Goal: Task Accomplishment & Management: Manage account settings

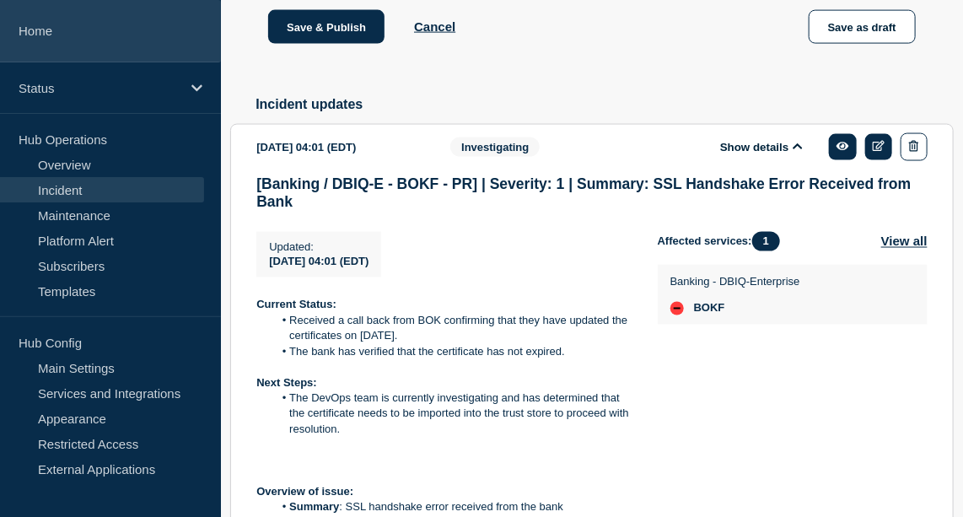
scroll to position [98, 0]
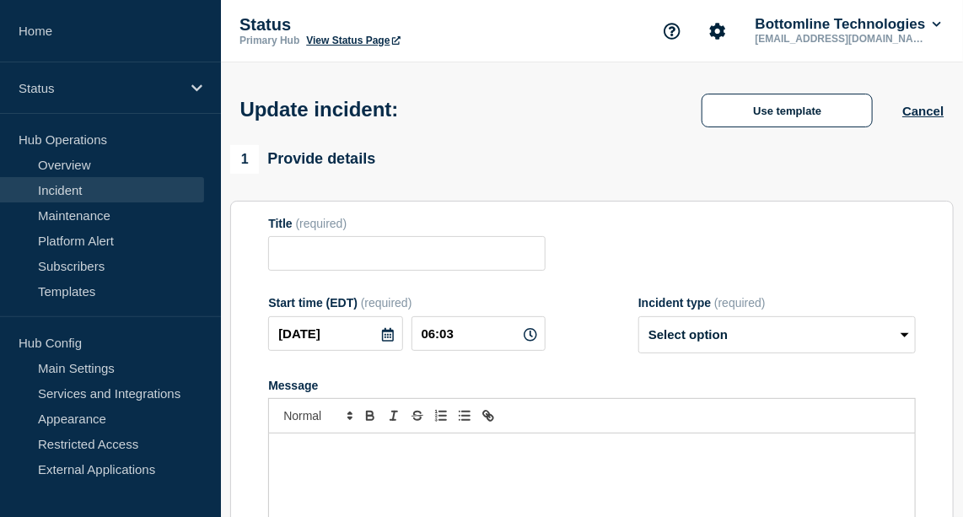
type input "[Banking / DBIQ-E - BOKF - PR] | Severity: 1 | Summary: SSL Handshake Error Rec…"
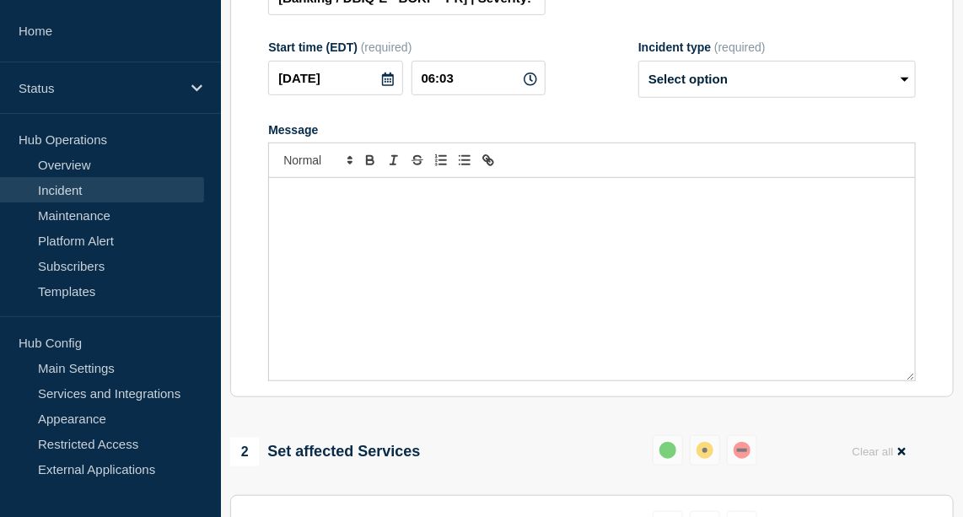
scroll to position [44, 0]
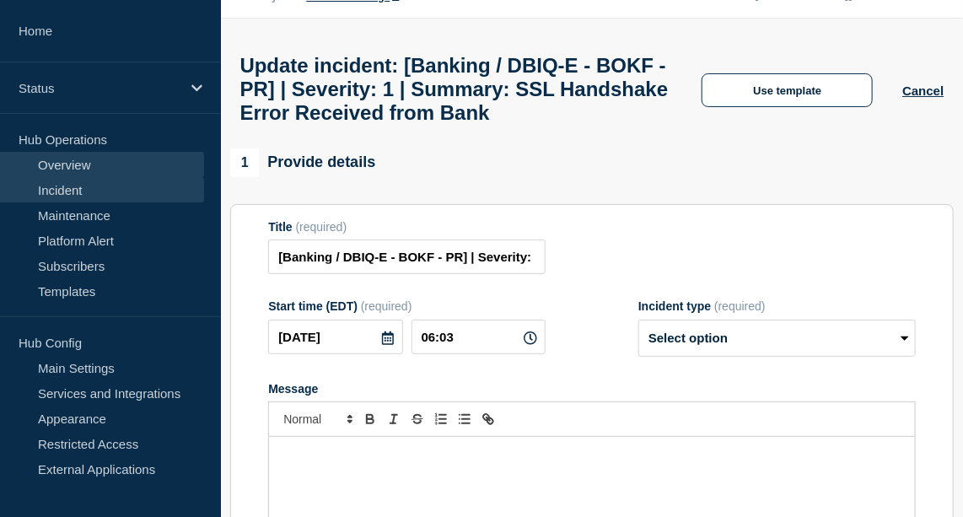
click at [100, 154] on link "Overview" at bounding box center [102, 164] width 204 height 25
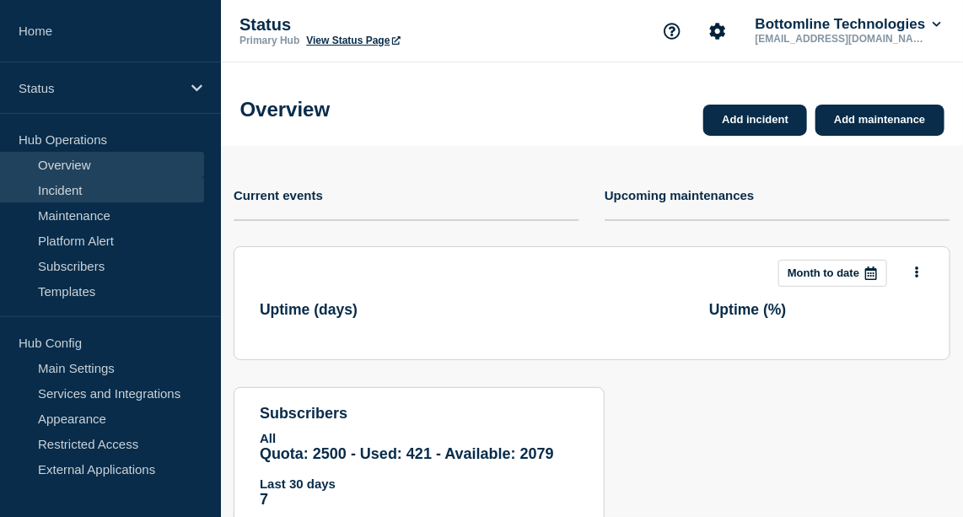
click at [76, 191] on link "Incident" at bounding box center [102, 189] width 204 height 25
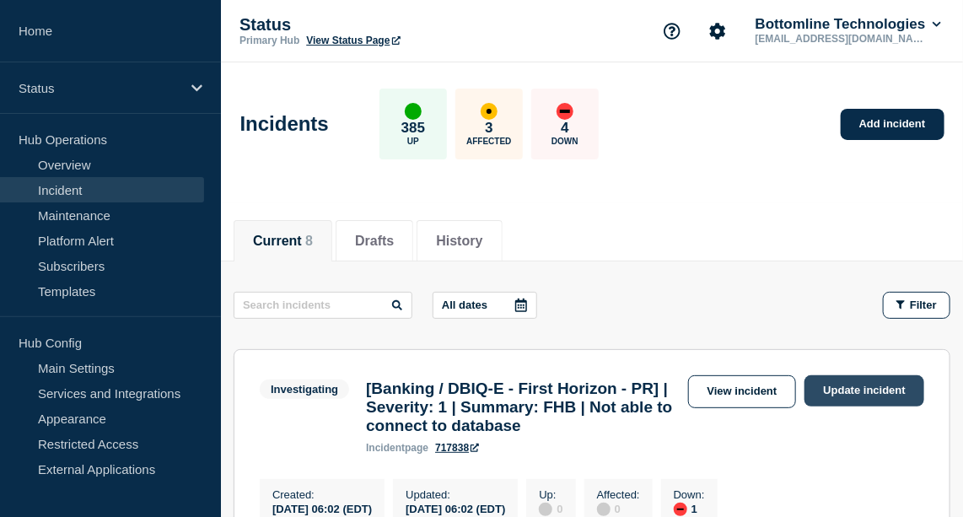
click at [870, 388] on link "Update incident" at bounding box center [865, 390] width 120 height 31
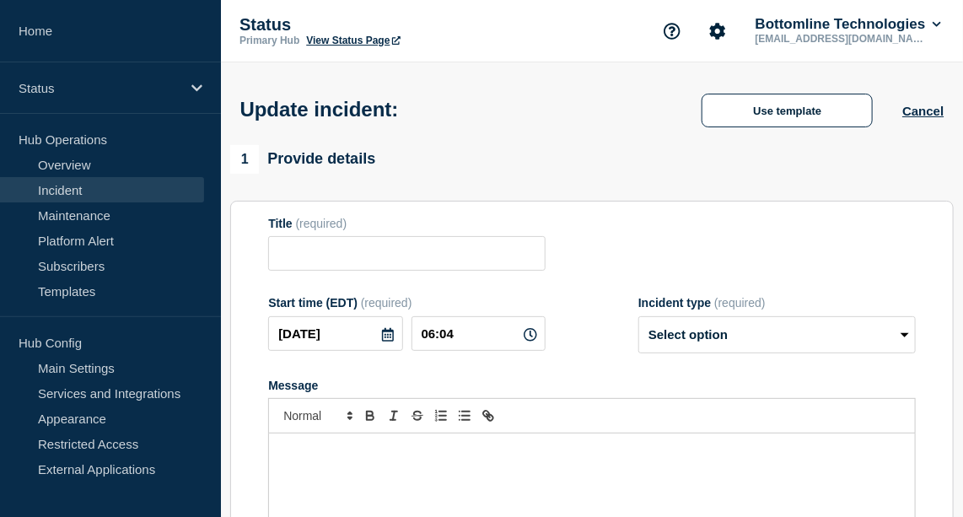
type input "[Banking / DBIQ-E - First Horizon - PR] | Severity: 1 | Summary: FHB | Not able…"
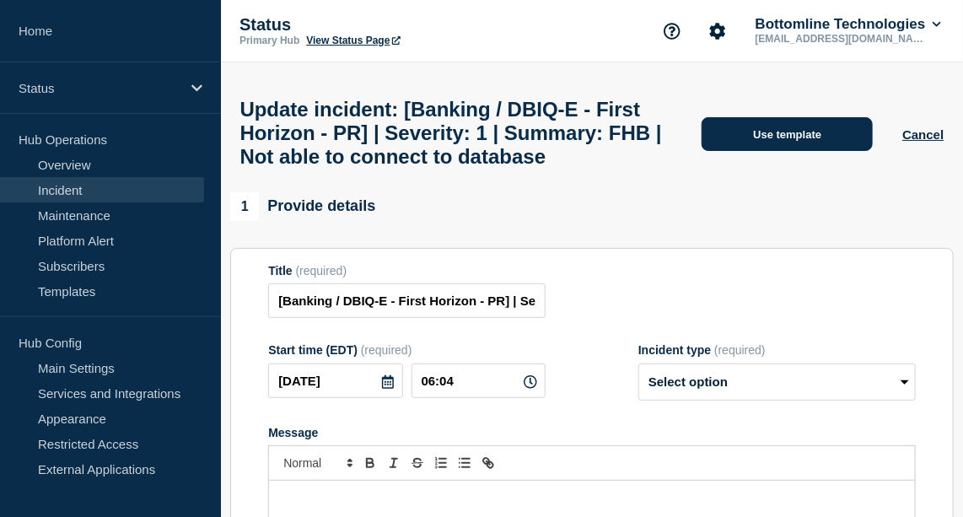
click at [794, 151] on button "Use template" at bounding box center [787, 134] width 171 height 34
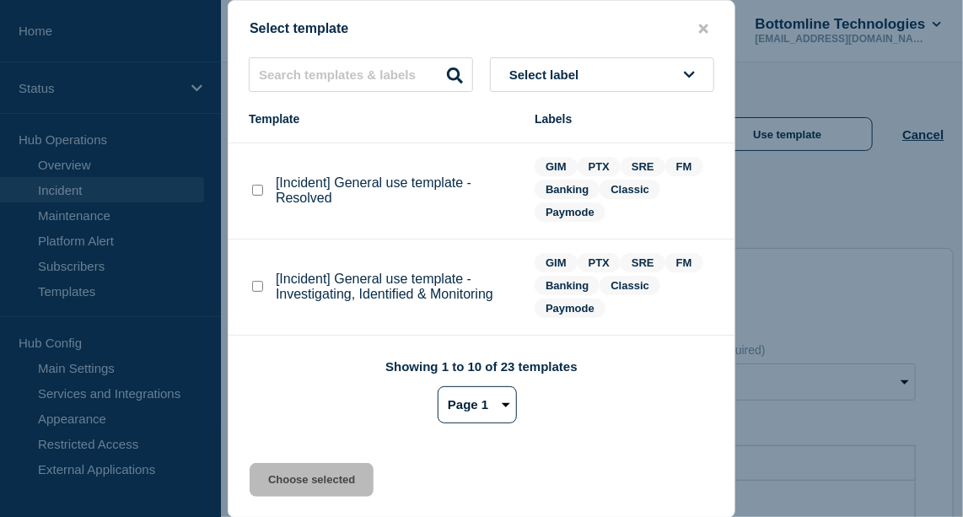
scroll to position [148, 0]
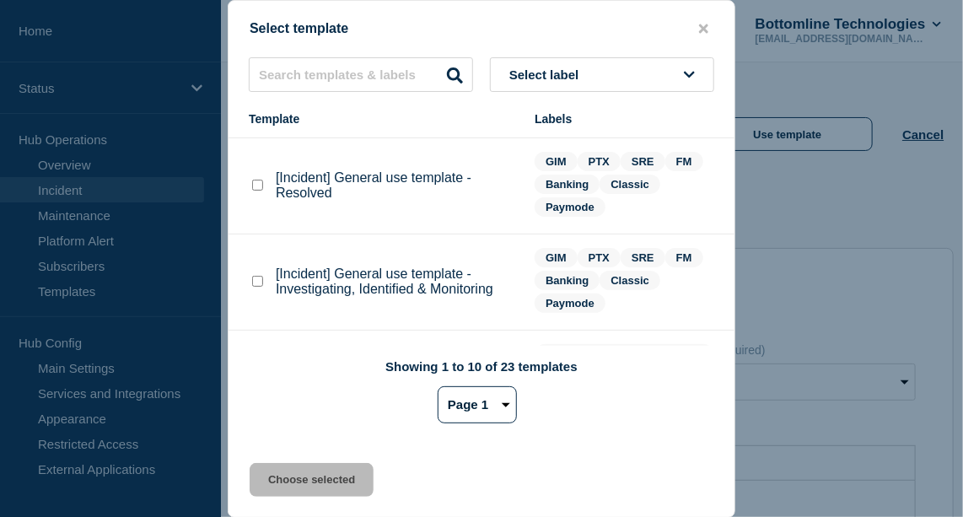
click at [251, 276] on div at bounding box center [257, 281] width 17 height 17
click at [260, 287] on checkbox"] "[Incident] General use template - Investigating, Identified & Monitoring checkb…" at bounding box center [257, 281] width 11 height 11
checkbox checkbox"] "true"
click at [312, 476] on button "Choose selected" at bounding box center [312, 480] width 124 height 34
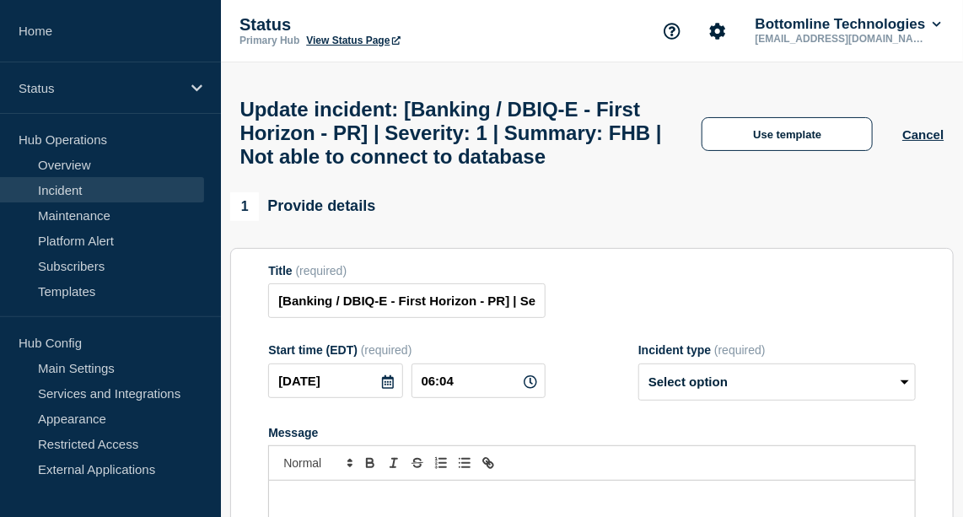
select select "investigating"
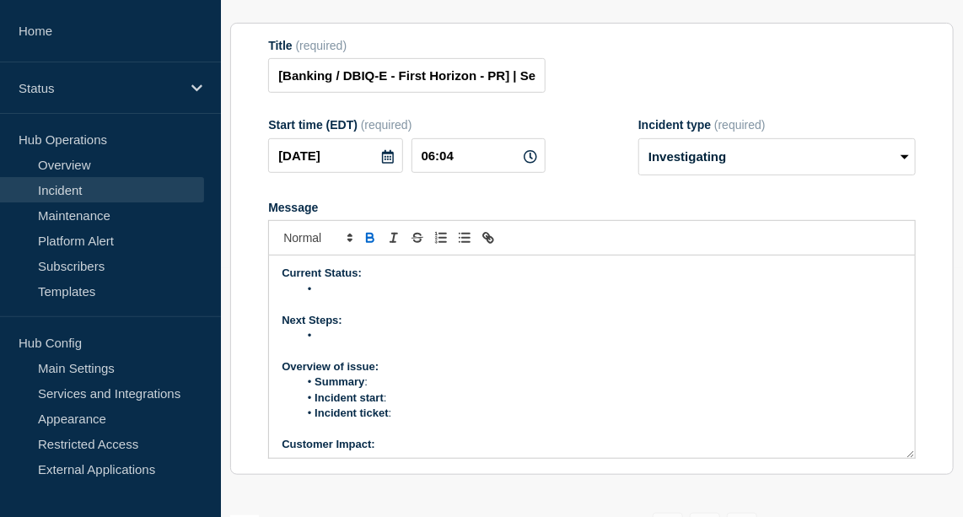
scroll to position [259, 0]
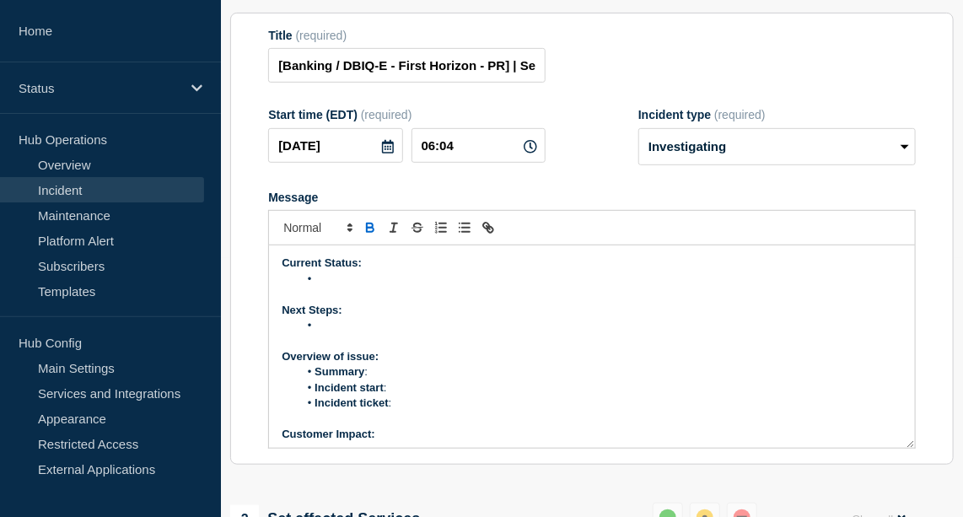
click at [351, 287] on li "Message" at bounding box center [601, 279] width 604 height 15
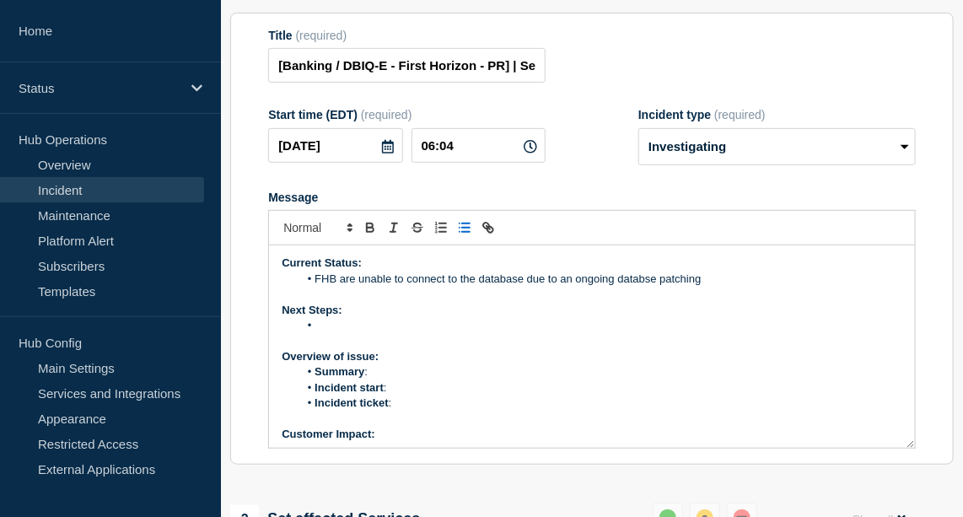
click at [634, 287] on li "FHB are unable to connect to the database due to an ongoing databse patching" at bounding box center [601, 279] width 604 height 15
click at [376, 333] on li "Message" at bounding box center [601, 325] width 604 height 15
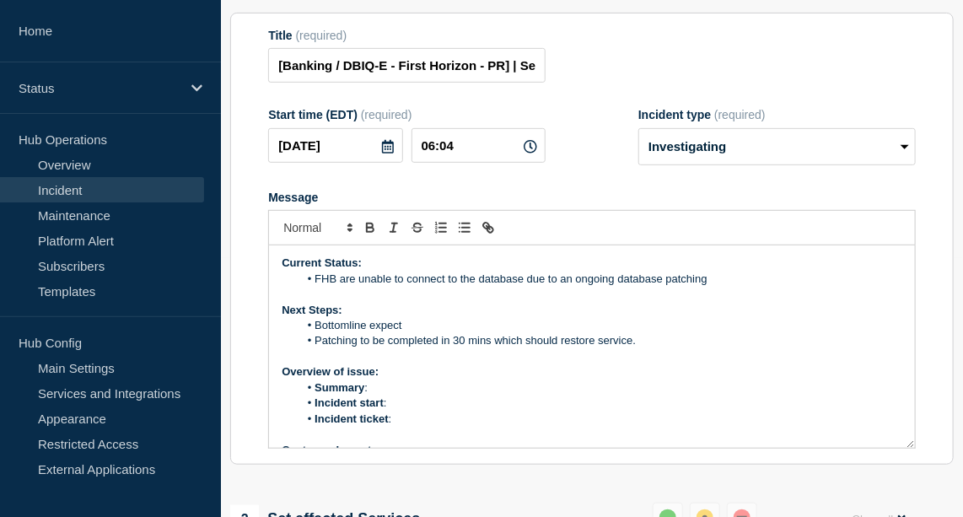
click at [315, 348] on li "Patching to be completed in 30 mins which should restore service." at bounding box center [601, 340] width 604 height 15
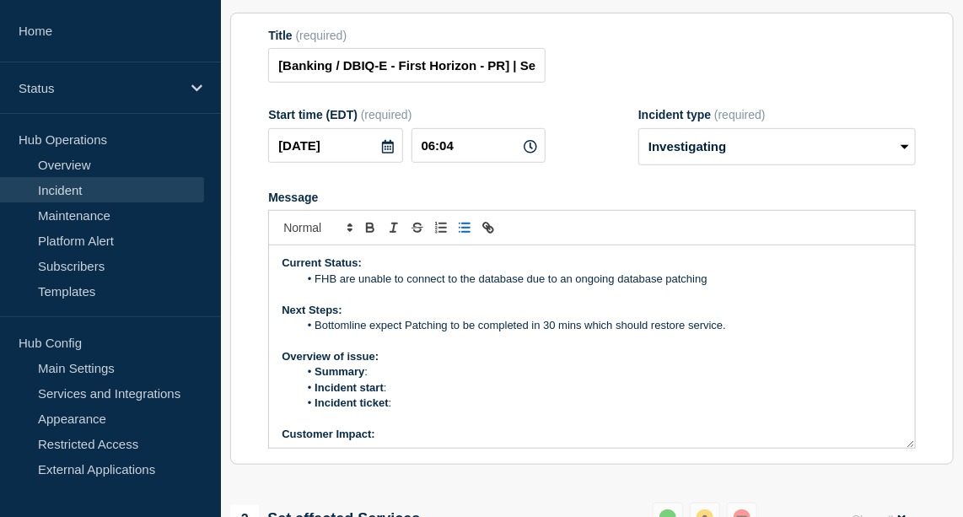
click at [402, 380] on li "Summary :" at bounding box center [601, 371] width 604 height 15
click at [391, 380] on li "Summary : Databe unavailble" at bounding box center [601, 371] width 604 height 15
click at [401, 380] on li "Summary : Databe unavailble" at bounding box center [601, 371] width 604 height 15
drag, startPoint x: 391, startPoint y: 392, endPoint x: 420, endPoint y: 411, distance: 34.9
click at [420, 396] on li "Incident start :" at bounding box center [601, 387] width 604 height 15
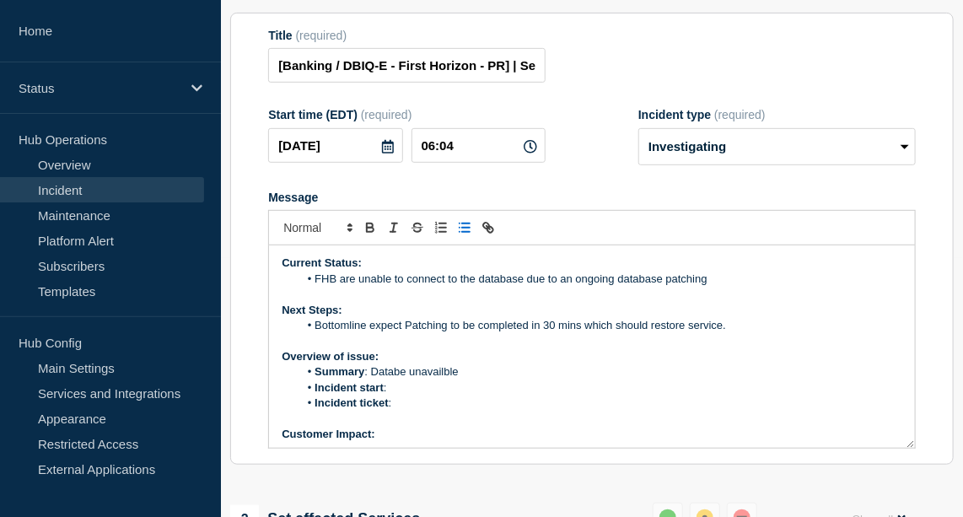
click at [401, 380] on li "Summary : Databe unavailble" at bounding box center [601, 371] width 604 height 15
click at [441, 380] on li "Summary : Database unavailble" at bounding box center [601, 371] width 604 height 15
click at [416, 396] on li "Incident start :" at bounding box center [601, 387] width 604 height 15
click at [478, 396] on li "Incident start : [DATE] @" at bounding box center [601, 387] width 604 height 15
click at [427, 411] on li "Incident ticket :" at bounding box center [601, 403] width 604 height 15
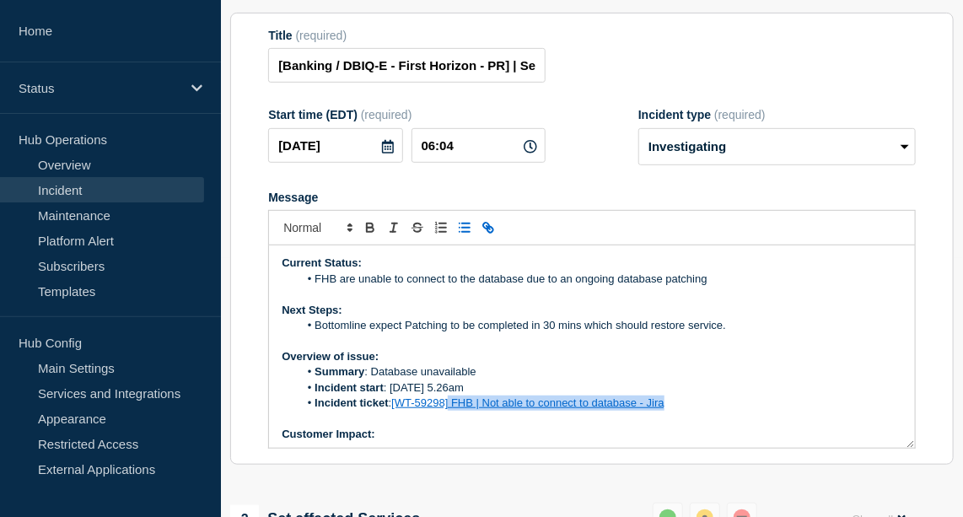
drag, startPoint x: 674, startPoint y: 416, endPoint x: 447, endPoint y: 421, distance: 226.9
click at [447, 411] on li "Incident ticket : [WT-59298] FHB | Not able to connect to database - Jira" at bounding box center [601, 403] width 604 height 15
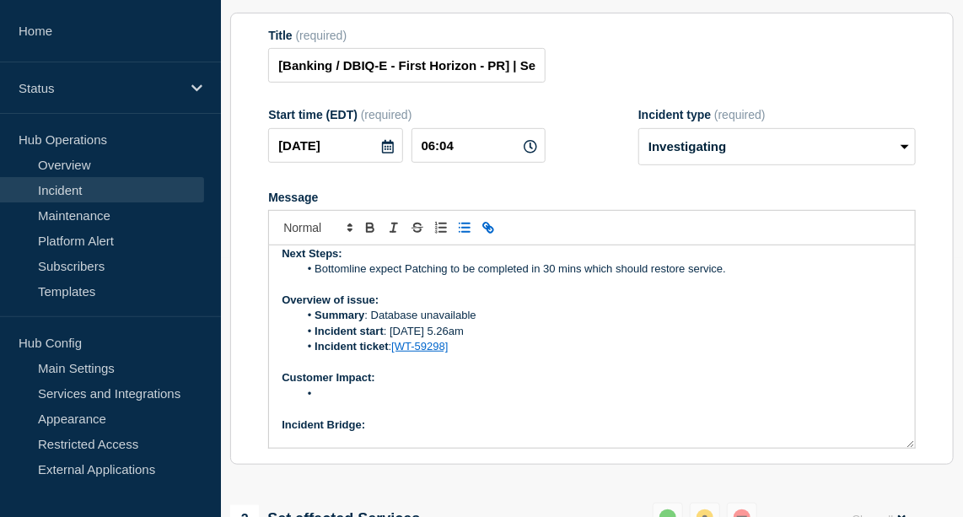
click at [364, 401] on li "Message" at bounding box center [601, 393] width 604 height 15
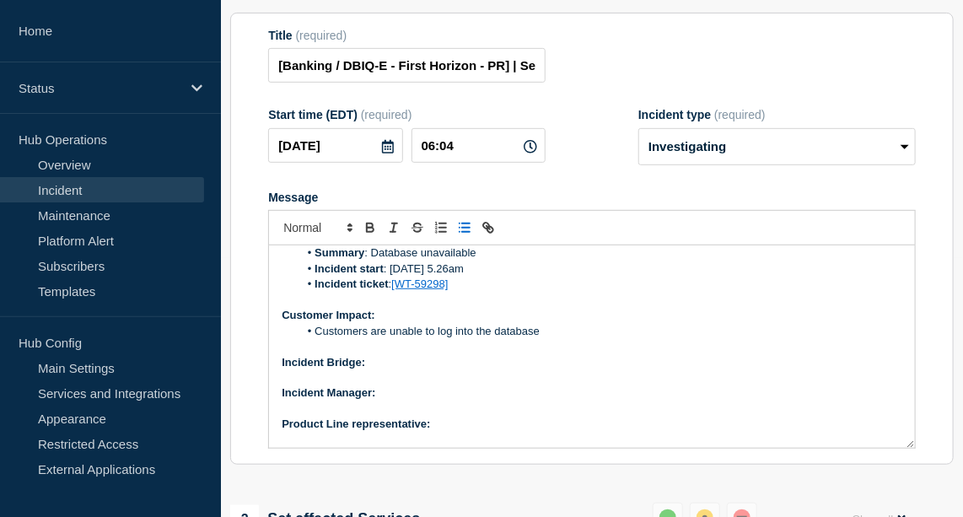
click at [415, 370] on p "Incident Bridge:" at bounding box center [592, 362] width 621 height 15
click at [365, 235] on icon "Toggle bold text" at bounding box center [370, 227] width 15 height 15
click at [419, 401] on p "Incident Manager:" at bounding box center [592, 392] width 621 height 15
click at [367, 232] on icon "Toggle bold text" at bounding box center [370, 230] width 7 height 4
click at [462, 432] on p "Product Line representative:" at bounding box center [592, 424] width 621 height 15
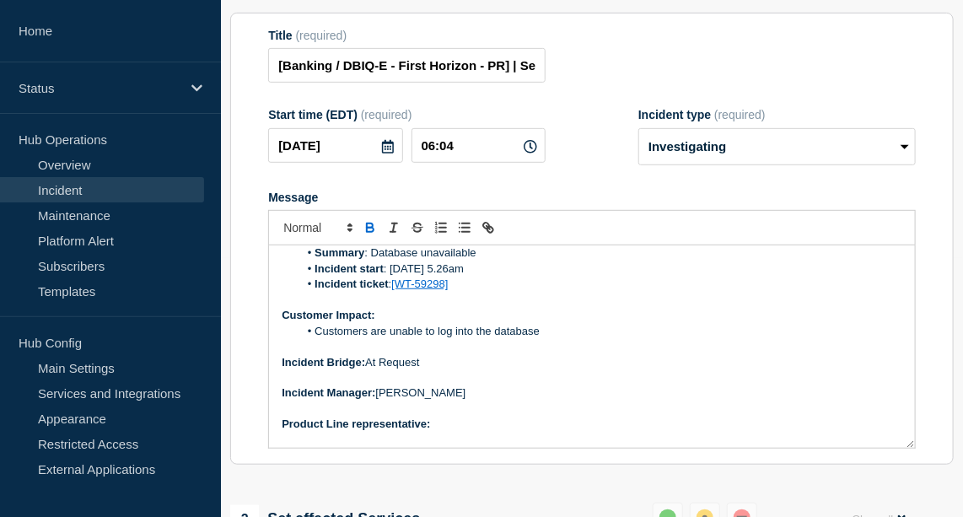
click at [367, 235] on icon "Toggle bold text" at bounding box center [370, 227] width 15 height 15
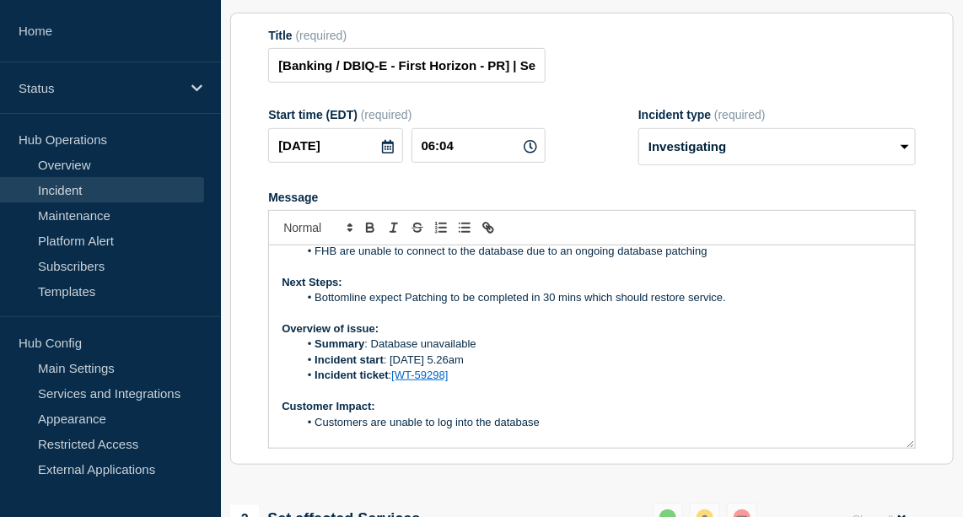
scroll to position [0, 0]
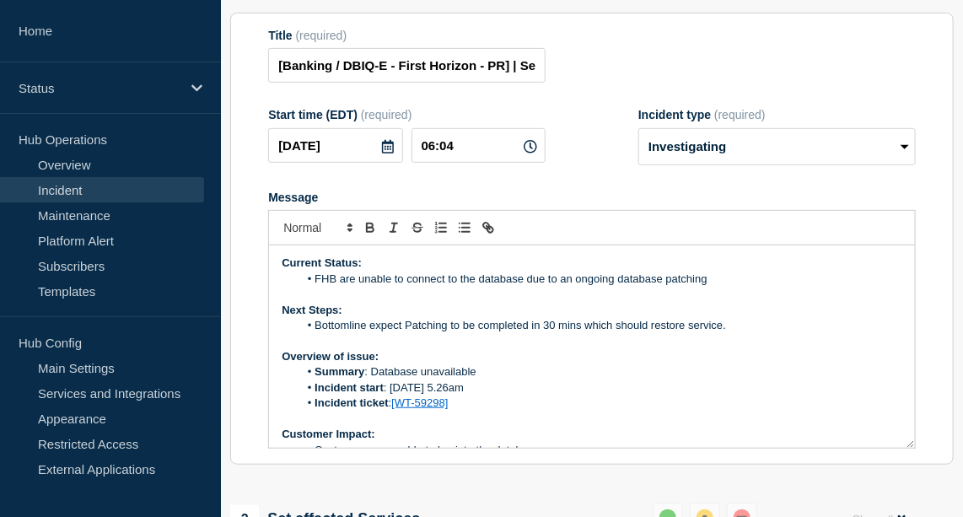
click at [728, 287] on li "FHB are unable to connect to the database due to an ongoing database patching" at bounding box center [601, 279] width 604 height 15
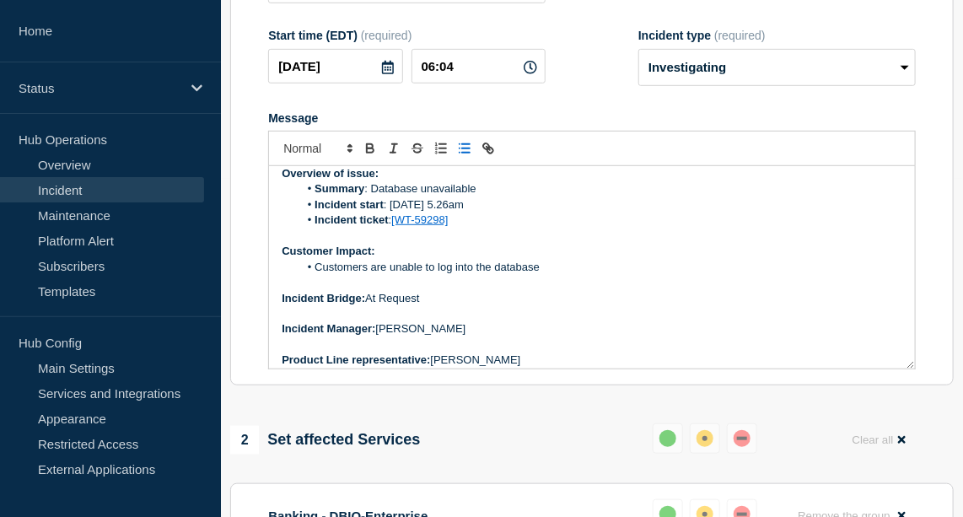
scroll to position [104, 0]
click at [552, 275] on li "Customers are unable to log into the database" at bounding box center [601, 267] width 604 height 15
drag, startPoint x: 545, startPoint y: 283, endPoint x: 317, endPoint y: 288, distance: 227.8
click at [317, 275] on li "Customers are unable to log into the database." at bounding box center [601, 267] width 604 height 15
copy li "Customers are unable to log into the database."
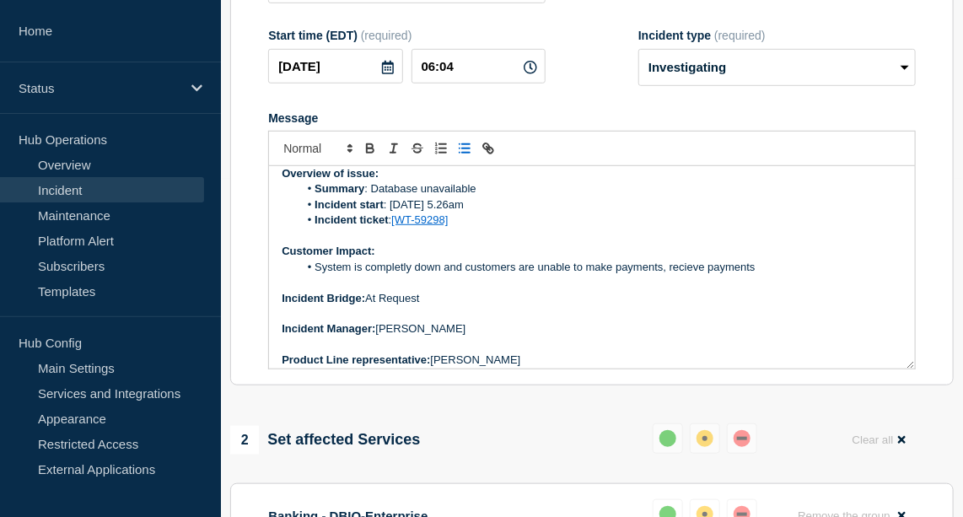
click at [663, 275] on li "System is completly down and customers are unable to make payments, recieve pay…" at bounding box center [601, 267] width 604 height 15
click at [653, 275] on li "System is completly down and customers are unable to make recieve payments" at bounding box center [601, 267] width 604 height 15
click at [642, 275] on li "System is completly down and customers are unable to make recieve and make paym…" at bounding box center [601, 267] width 604 height 15
click at [314, 275] on li "System is completly down and customers are unable to make receive and make paym…" at bounding box center [601, 267] width 604 height 15
click at [435, 275] on li "the whole system is completly down and customers are unable to make receive and…" at bounding box center [601, 267] width 604 height 15
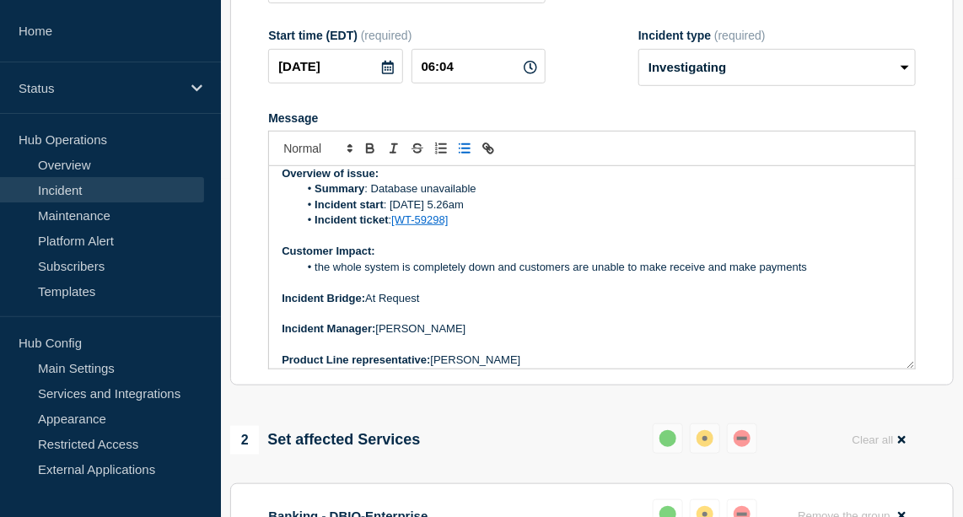
click at [734, 275] on li "the whole system is completely down and customers are unable to make receive an…" at bounding box center [601, 267] width 604 height 15
click at [768, 275] on li "the whole system is completely down and customers are unable to make receive, p…" at bounding box center [601, 267] width 604 height 15
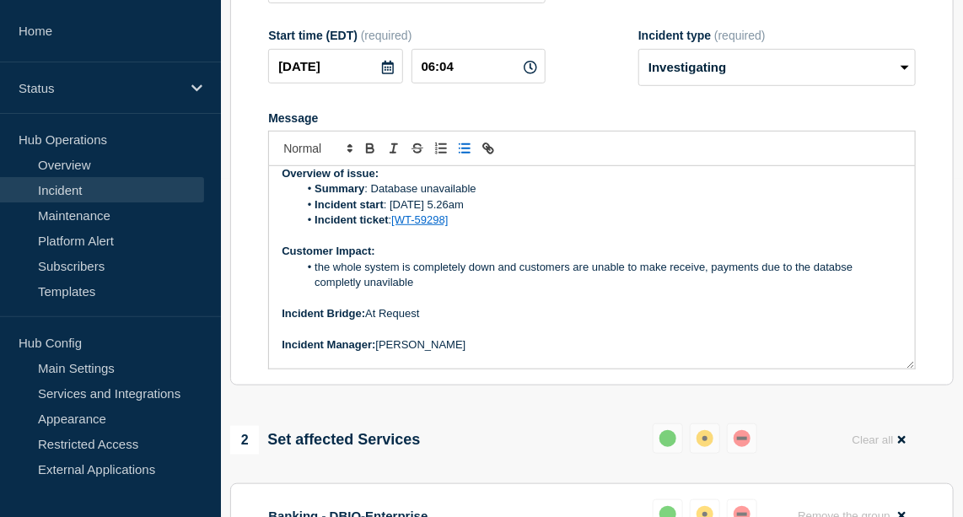
click at [337, 291] on li "the whole system is completely down and customers are unable to make receive, p…" at bounding box center [601, 275] width 604 height 31
click at [417, 291] on li "the whole system is completely down and customers are unable to make receive, p…" at bounding box center [601, 275] width 604 height 31
click at [403, 291] on li "the whole system is completely down and customers are unable to make receive, p…" at bounding box center [601, 275] width 604 height 31
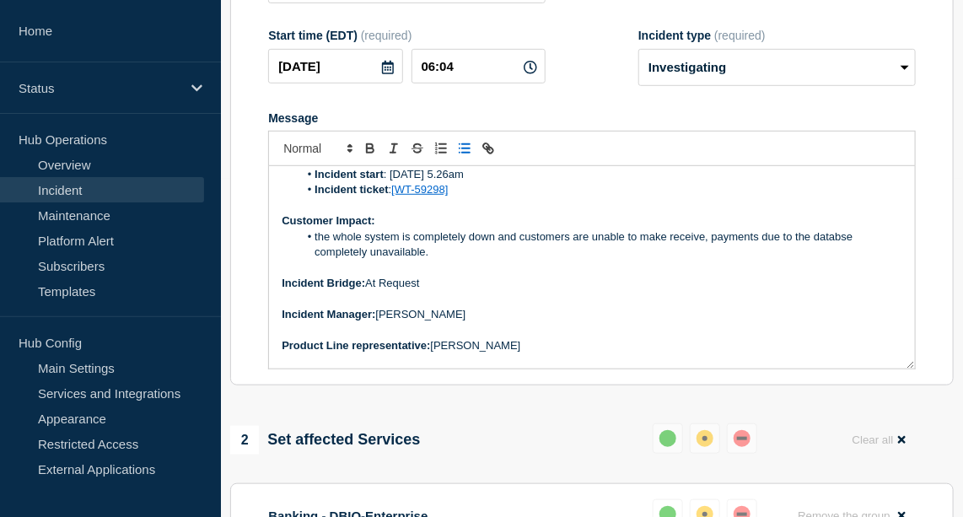
scroll to position [159, 0]
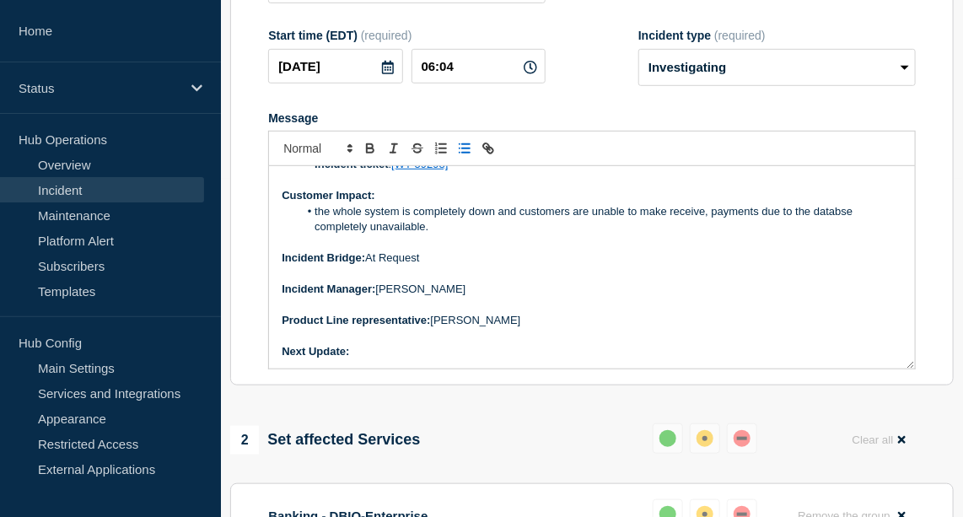
click at [384, 359] on p "Next Update:" at bounding box center [592, 351] width 621 height 15
click at [369, 156] on icon "Toggle bold text" at bounding box center [370, 148] width 15 height 15
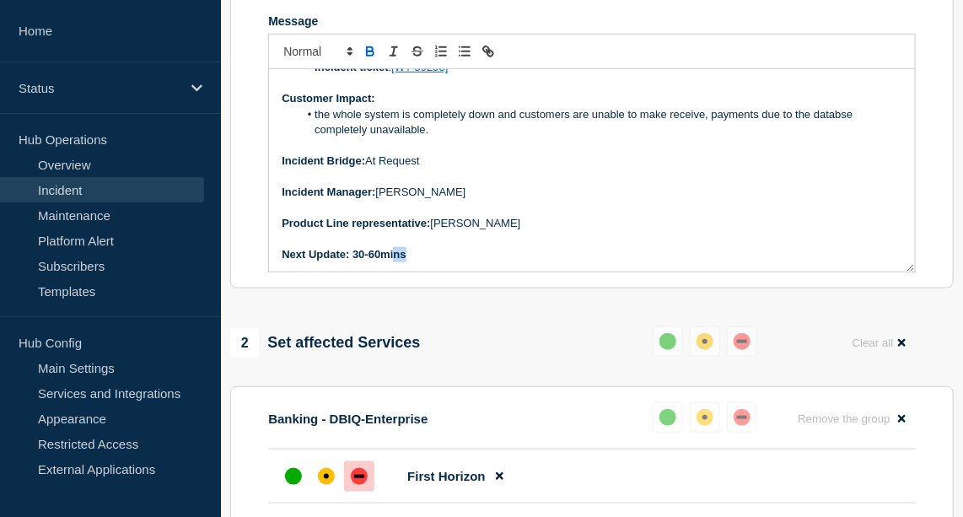
scroll to position [160, 0]
drag, startPoint x: 411, startPoint y: 279, endPoint x: 353, endPoint y: 272, distance: 57.7
click at [353, 261] on p "Next Update: 30-60mins" at bounding box center [592, 253] width 621 height 15
click at [370, 59] on icon "Toggle bold text" at bounding box center [370, 51] width 15 height 15
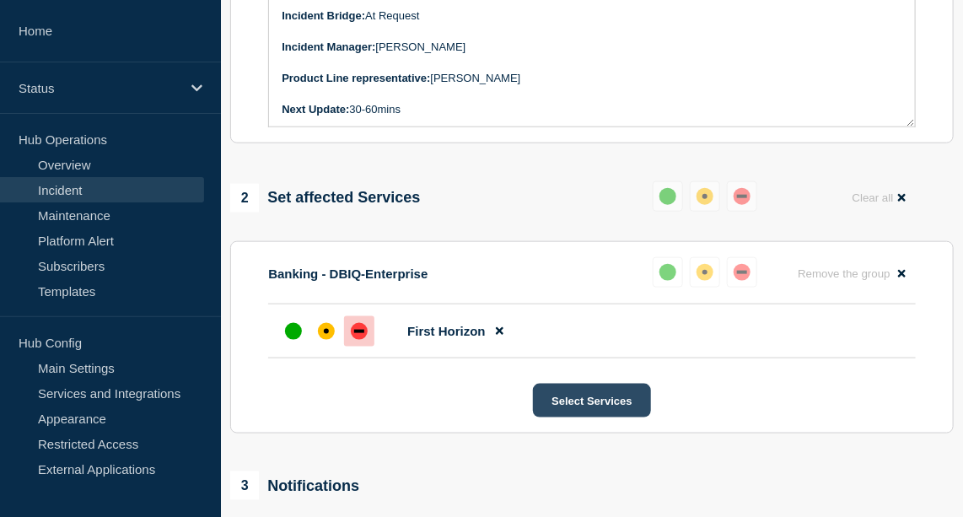
scroll to position [885, 0]
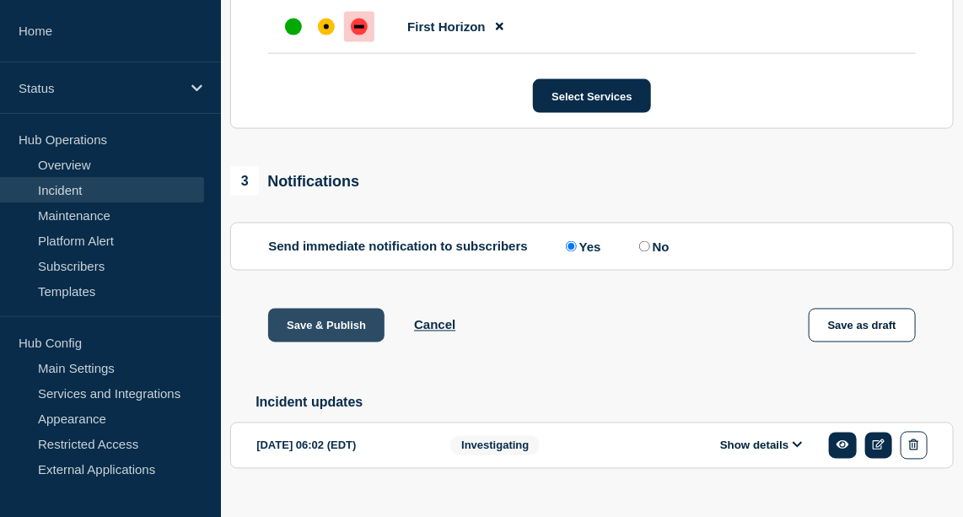
click at [336, 342] on button "Save & Publish" at bounding box center [326, 326] width 116 height 34
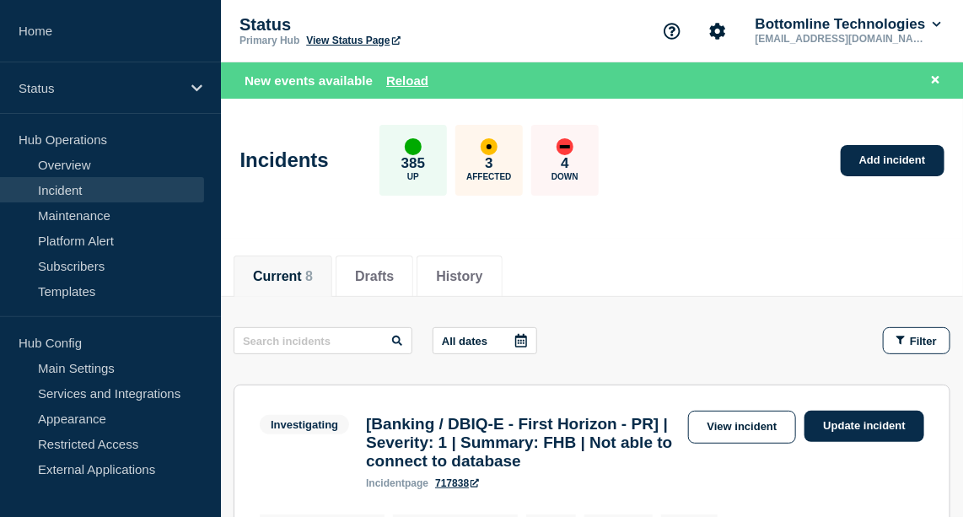
click at [81, 180] on link "Incident" at bounding box center [102, 189] width 204 height 25
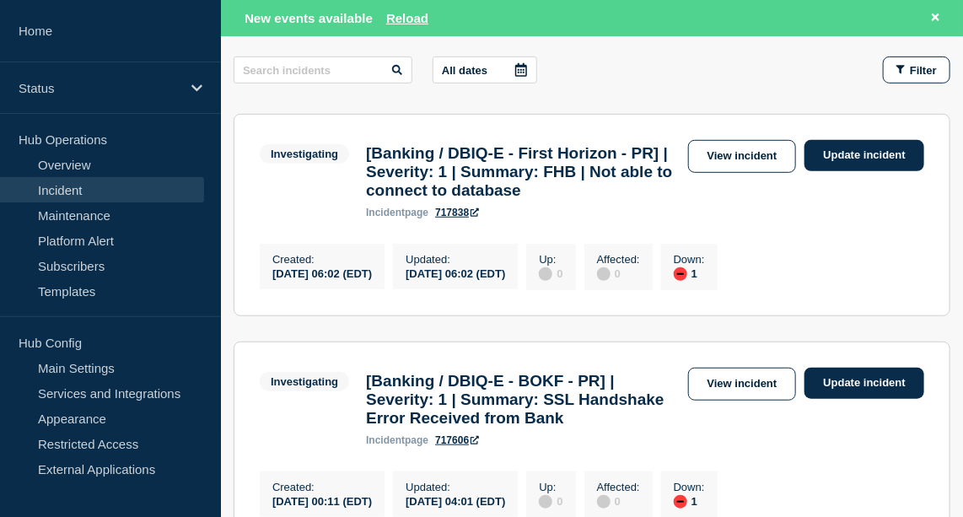
scroll to position [272, 0]
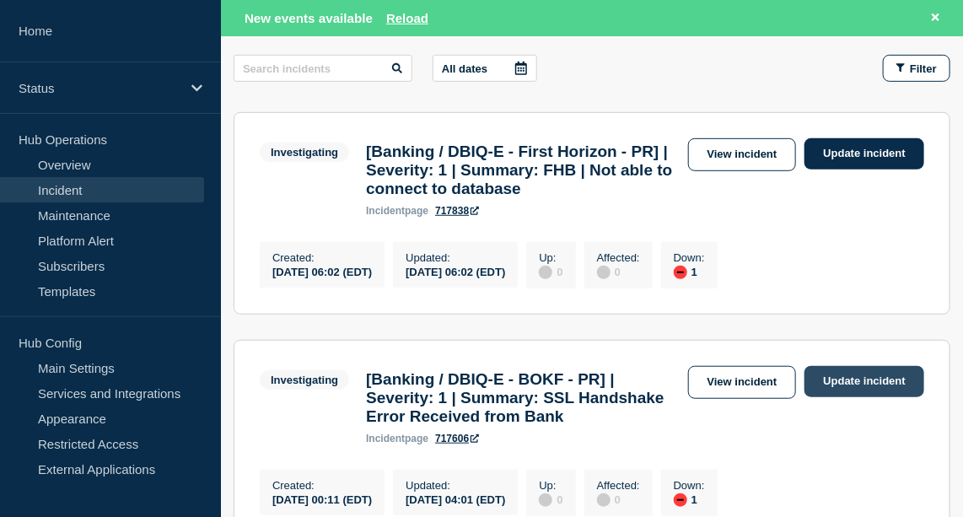
click at [834, 395] on link "Update incident" at bounding box center [865, 381] width 120 height 31
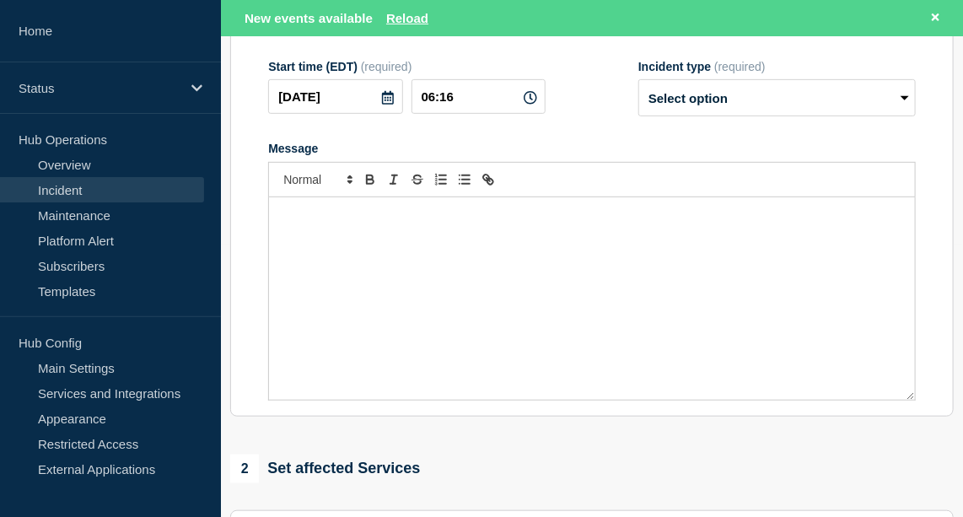
type input "[Banking / DBIQ-E - BOKF - PR] | Severity: 1 | Summary: SSL Handshake Error Rec…"
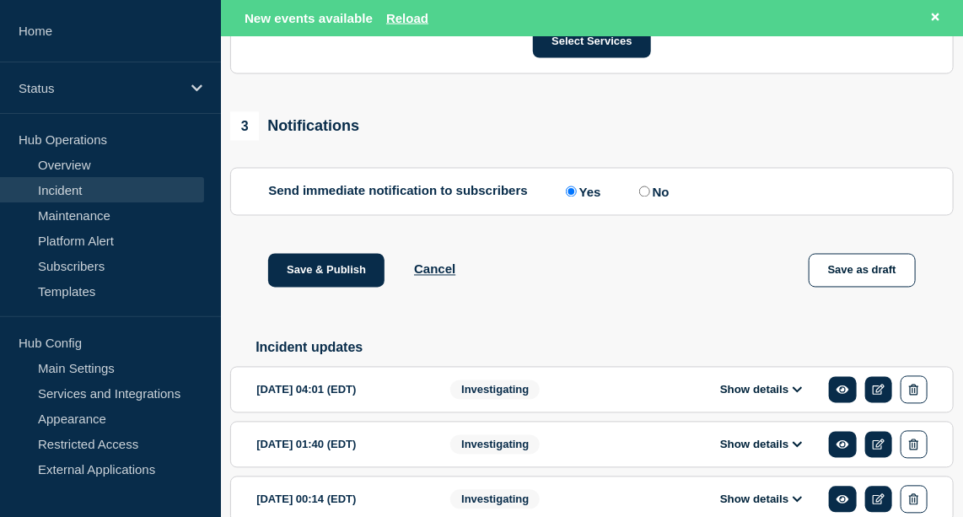
scroll to position [1133, 0]
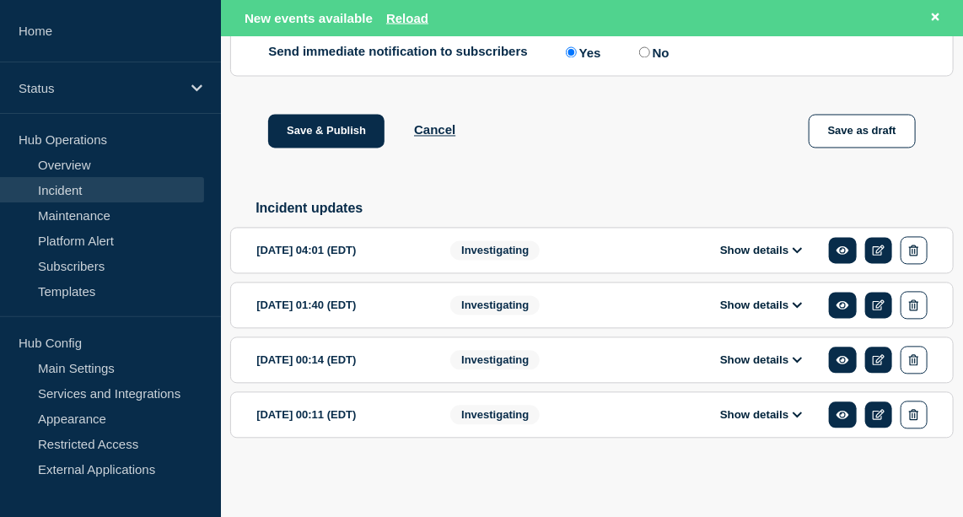
click at [771, 364] on button "Show details" at bounding box center [761, 360] width 93 height 14
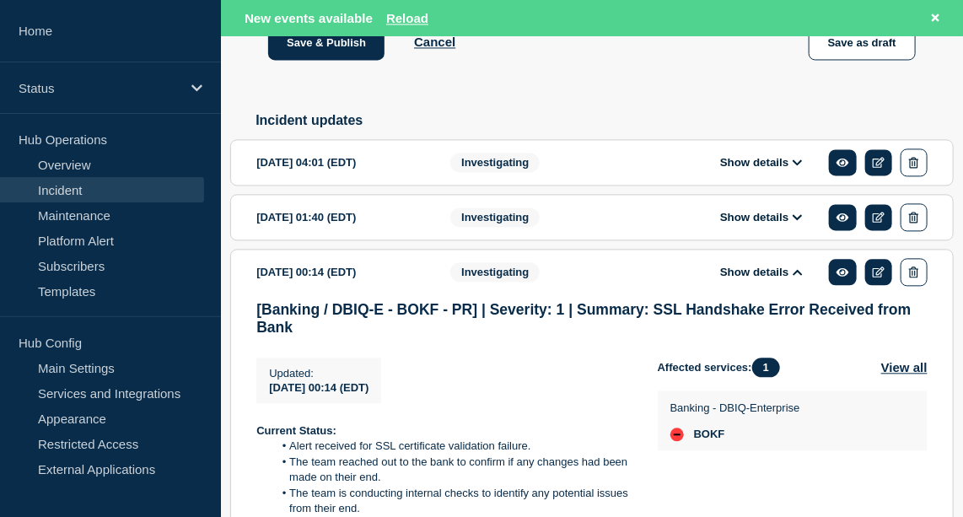
scroll to position [1182, 0]
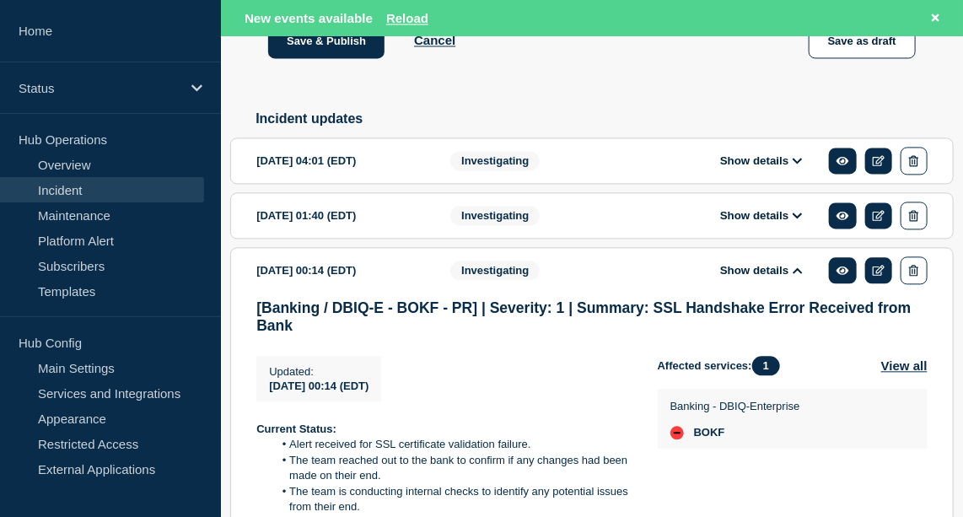
click at [779, 175] on div "Show details" at bounding box center [791, 161] width 271 height 28
click at [784, 168] on button "Show details" at bounding box center [761, 161] width 93 height 14
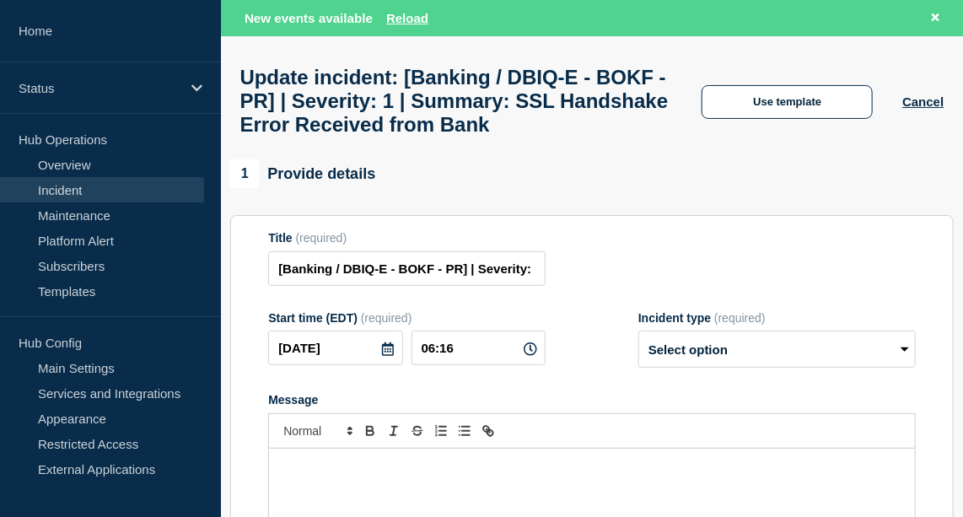
scroll to position [64, 0]
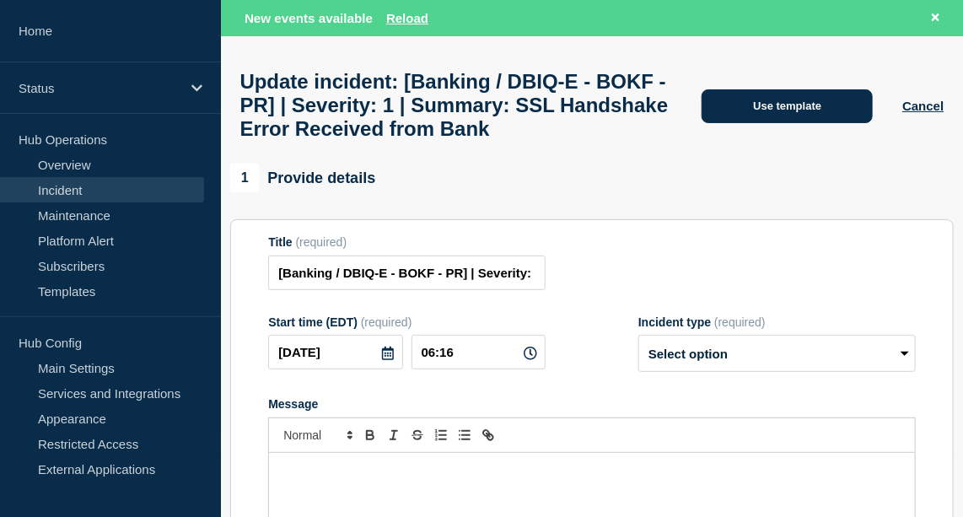
click at [796, 123] on button "Use template" at bounding box center [787, 106] width 171 height 34
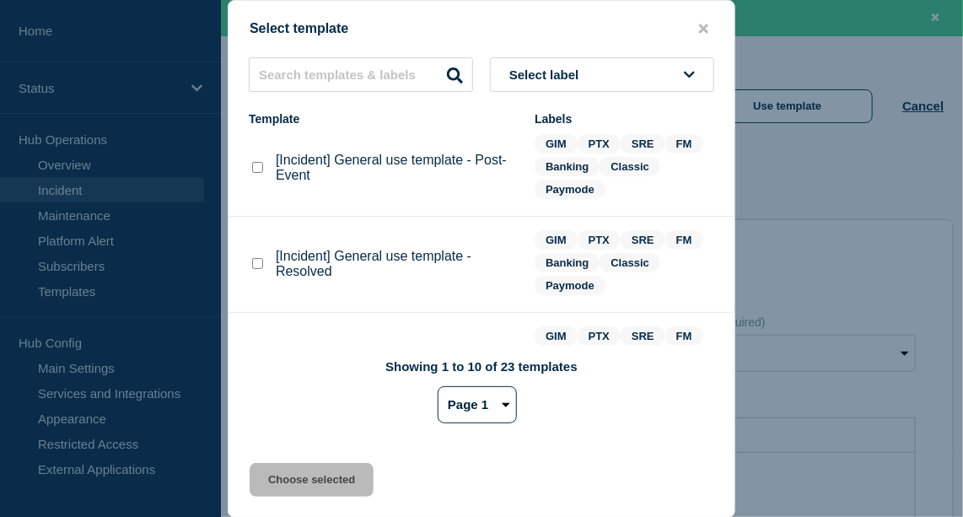
scroll to position [73, 0]
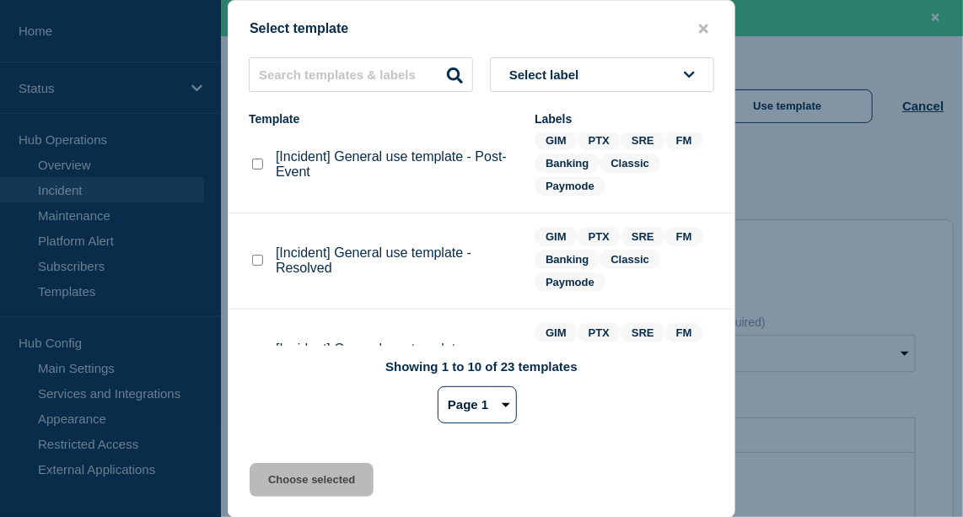
click at [259, 258] on checkbox"] "[Incident] General use template - Resolved checkbox" at bounding box center [257, 260] width 11 height 11
checkbox checkbox"] "true"
click at [309, 484] on button "Choose selected" at bounding box center [312, 480] width 124 height 34
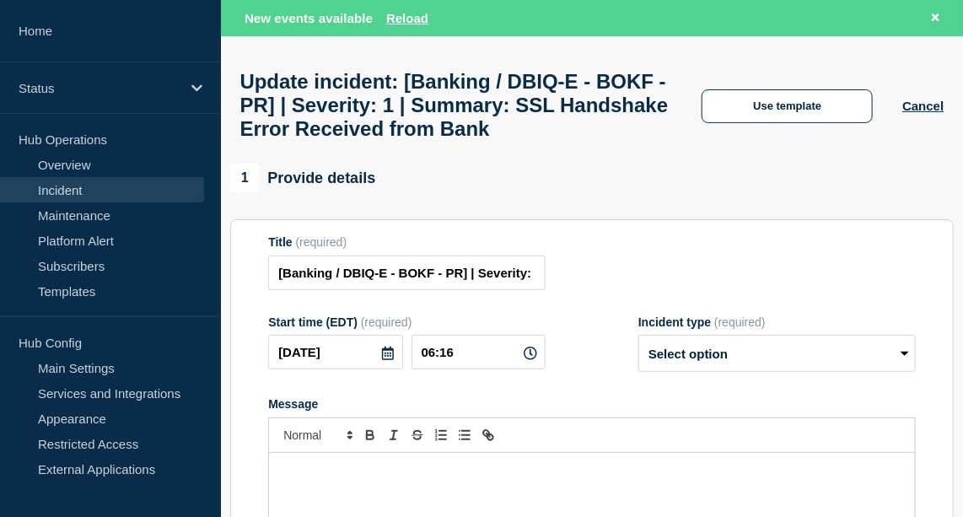
select select "resolved"
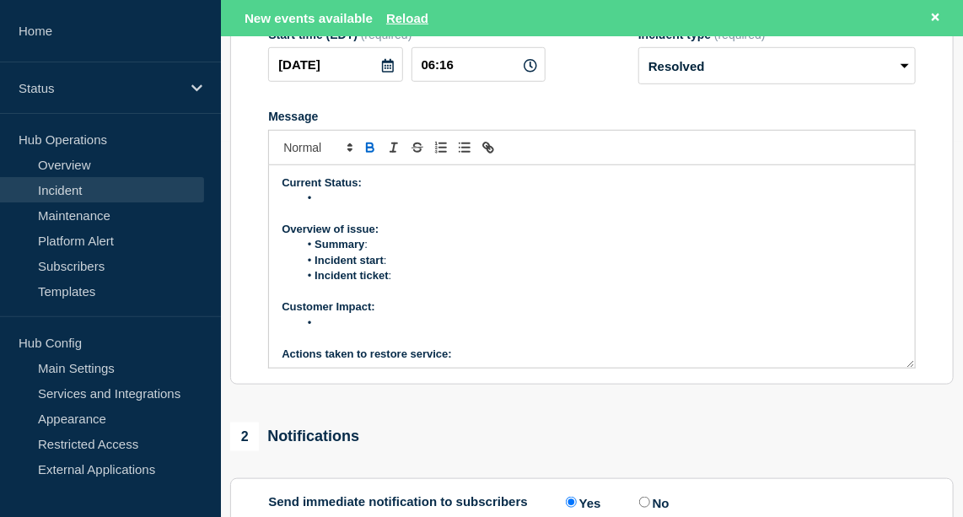
scroll to position [48, 0]
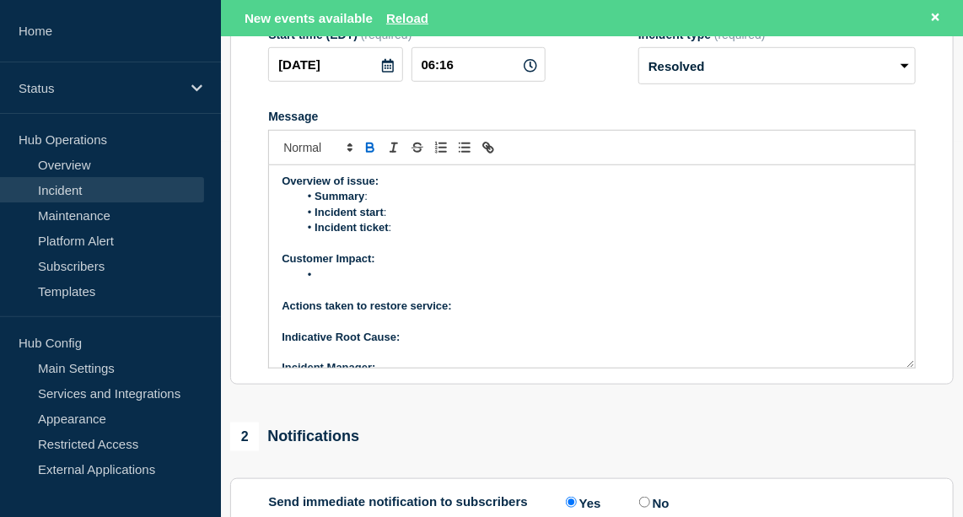
click at [440, 345] on p "Indicative Root Cause:" at bounding box center [592, 337] width 621 height 15
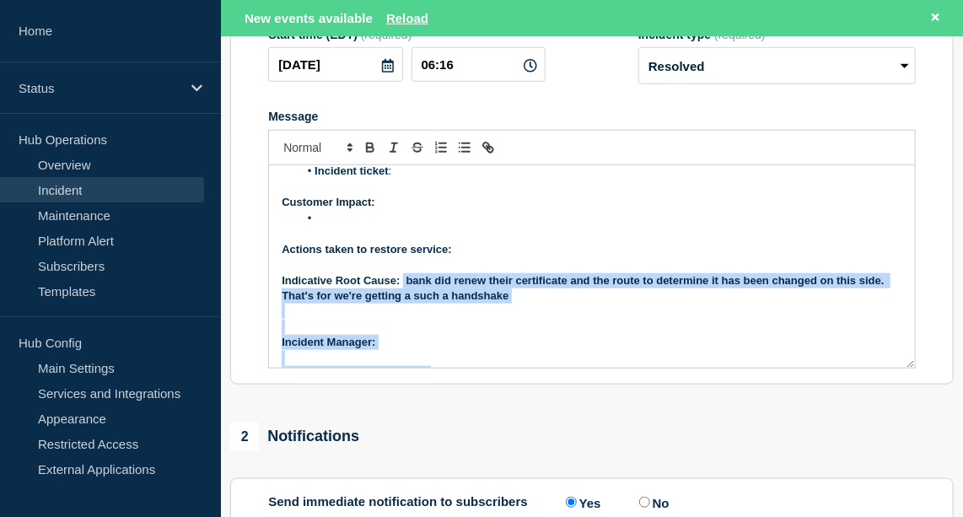
scroll to position [129, 0]
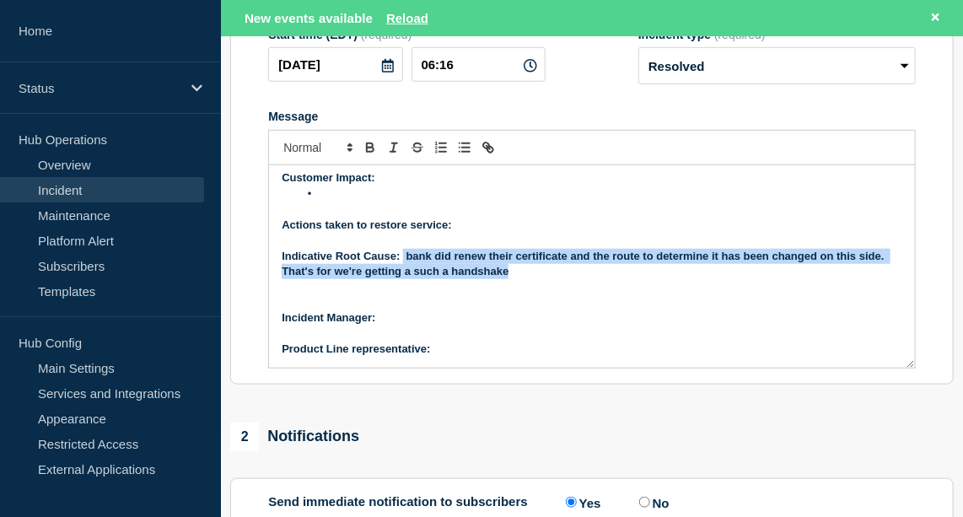
drag, startPoint x: 402, startPoint y: 342, endPoint x: 539, endPoint y: 289, distance: 146.6
click at [539, 280] on p "Indicative Root Cause: bank did renew their certificate and the route to determ…" at bounding box center [592, 264] width 621 height 31
click at [364, 155] on icon "Toggle bold text" at bounding box center [370, 147] width 15 height 15
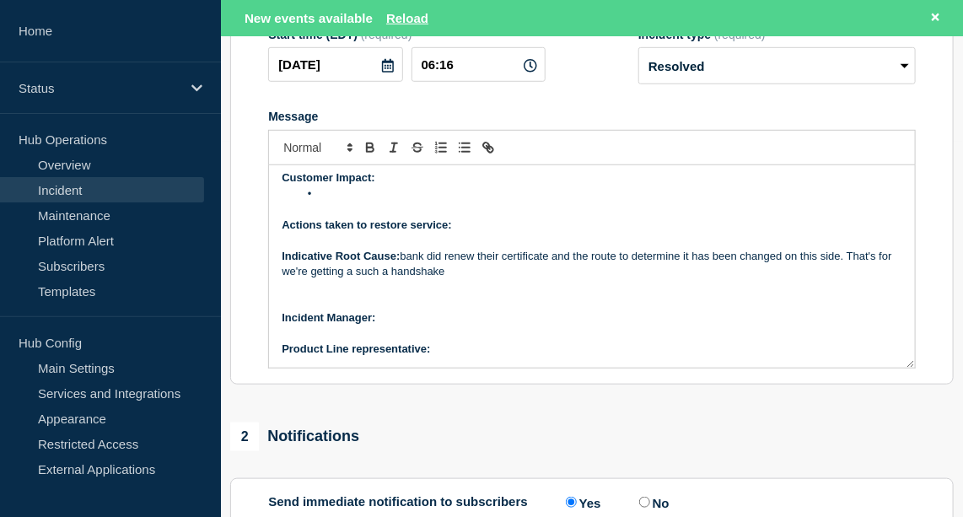
click at [452, 273] on p "Indicative Root Cause: bank did renew their certificate and the route to determ…" at bounding box center [592, 264] width 621 height 31
click at [407, 272] on p "Indicative Root Cause: bank renewed their certificate and the route to determin…" at bounding box center [592, 264] width 621 height 31
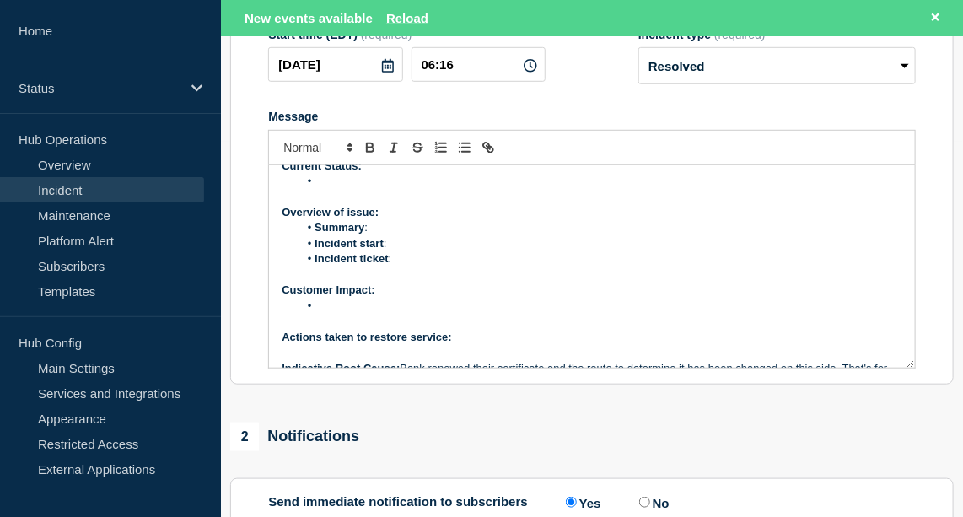
scroll to position [8, 0]
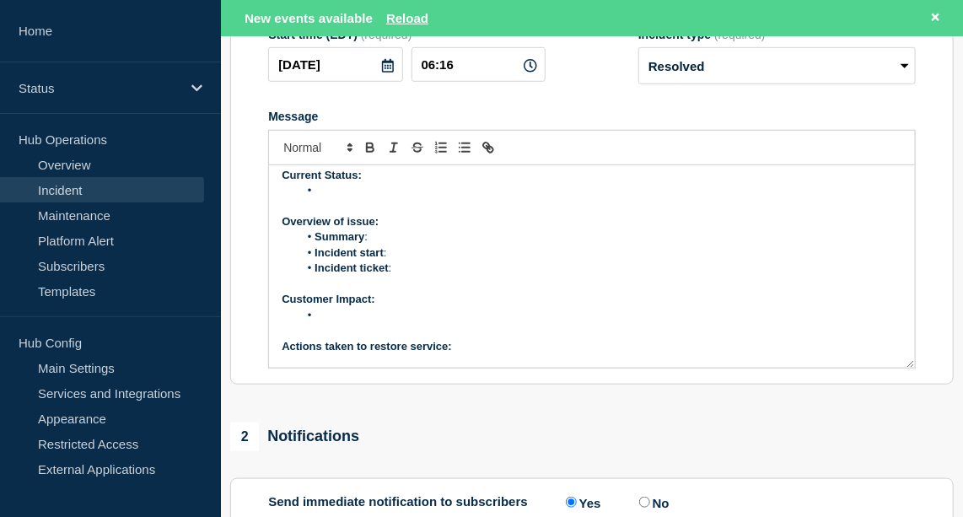
click at [482, 369] on p "Message" at bounding box center [592, 361] width 621 height 15
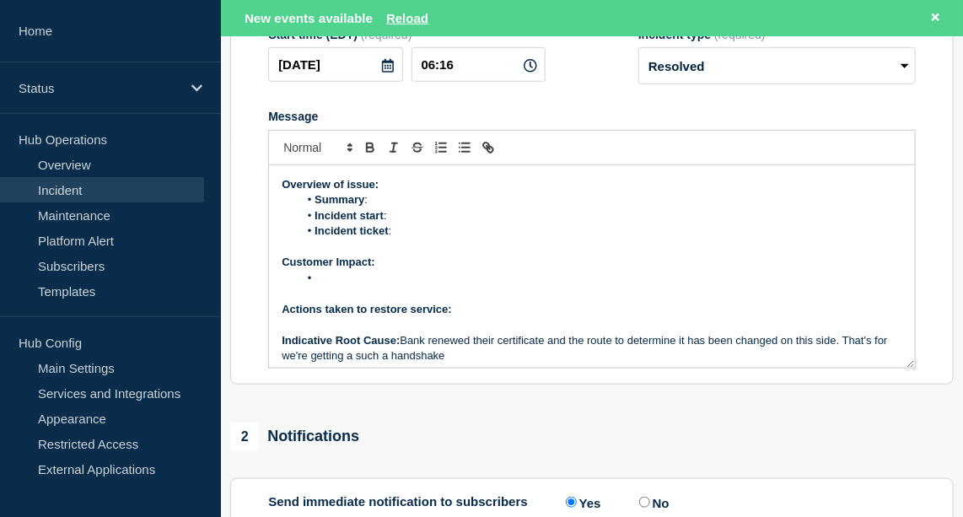
click at [474, 317] on p "Actions taken to restore service:" at bounding box center [592, 309] width 621 height 15
click at [364, 286] on li "Message" at bounding box center [601, 278] width 604 height 15
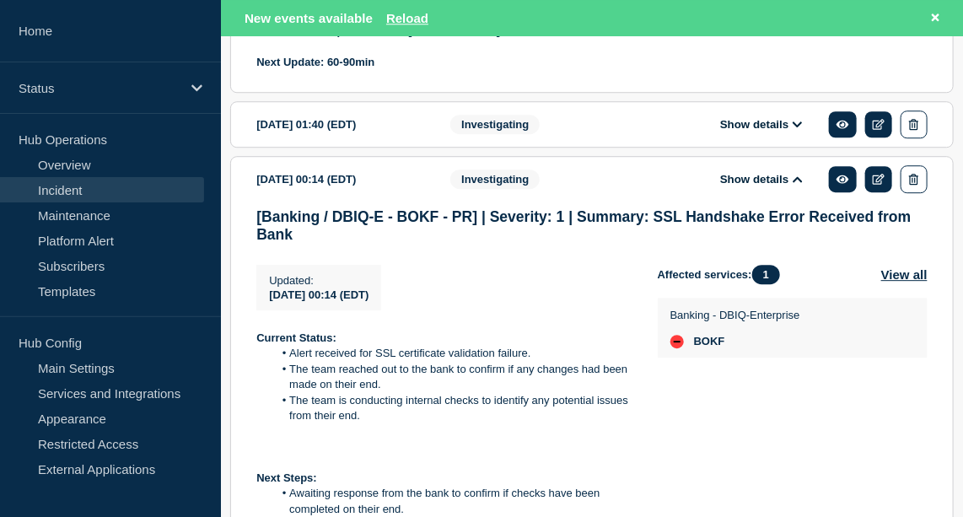
scroll to position [1458, 0]
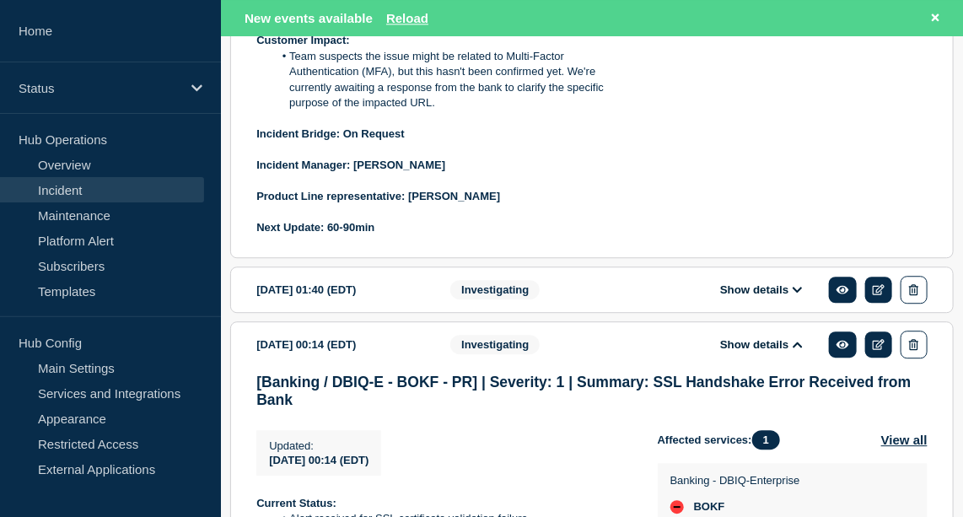
click at [760, 297] on button "Show details" at bounding box center [761, 290] width 93 height 14
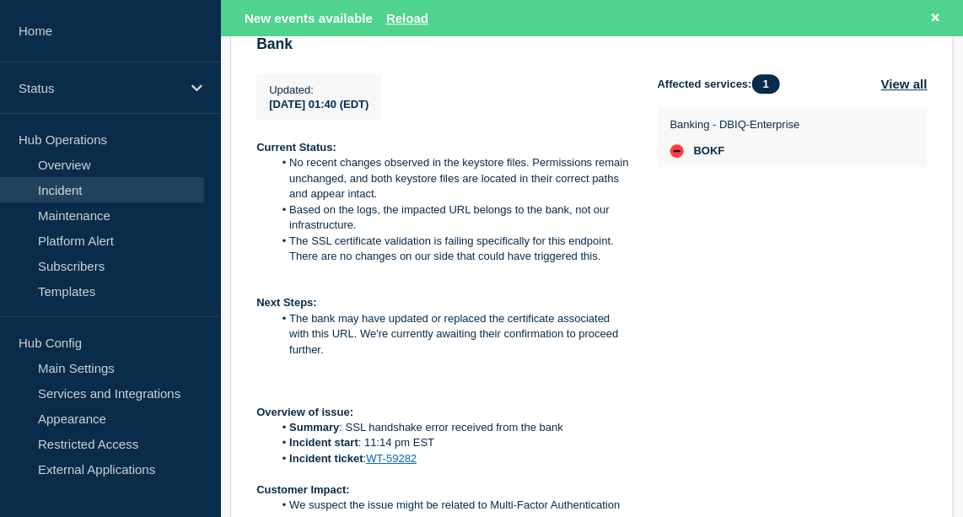
scroll to position [1998, 0]
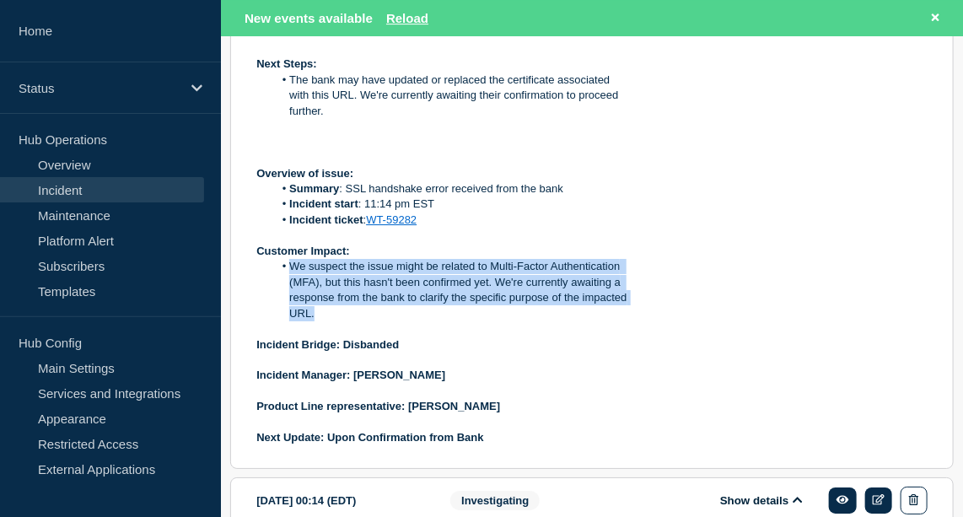
drag, startPoint x: 312, startPoint y: 332, endPoint x: 288, endPoint y: 295, distance: 44.4
click at [288, 295] on li "We suspect the issue might be related to Multi-Factor Authentication (MFA), but…" at bounding box center [452, 290] width 358 height 62
copy li "We suspect the issue might be related to Multi-Factor Authentication (MFA), but…"
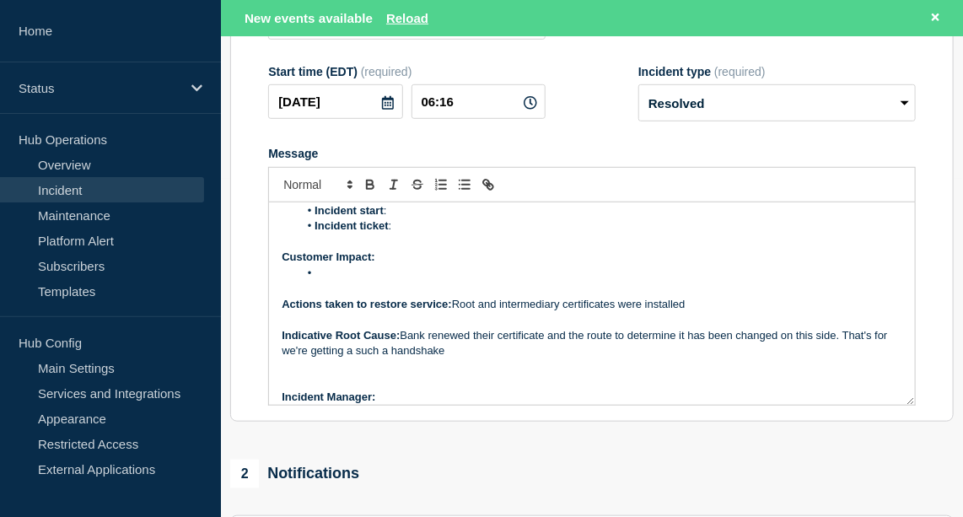
scroll to position [62, 0]
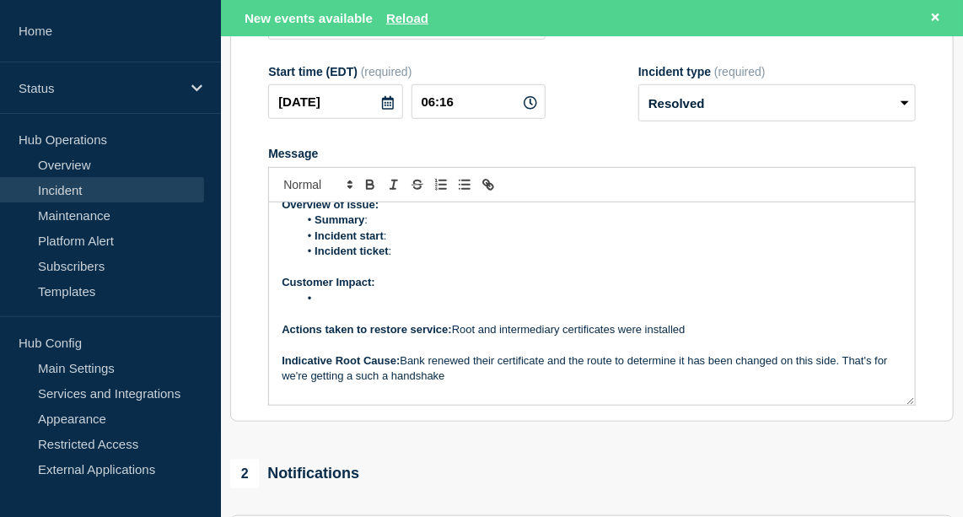
click at [353, 290] on p "Customer Impact:" at bounding box center [592, 282] width 621 height 15
click at [328, 306] on li "Message" at bounding box center [601, 298] width 604 height 15
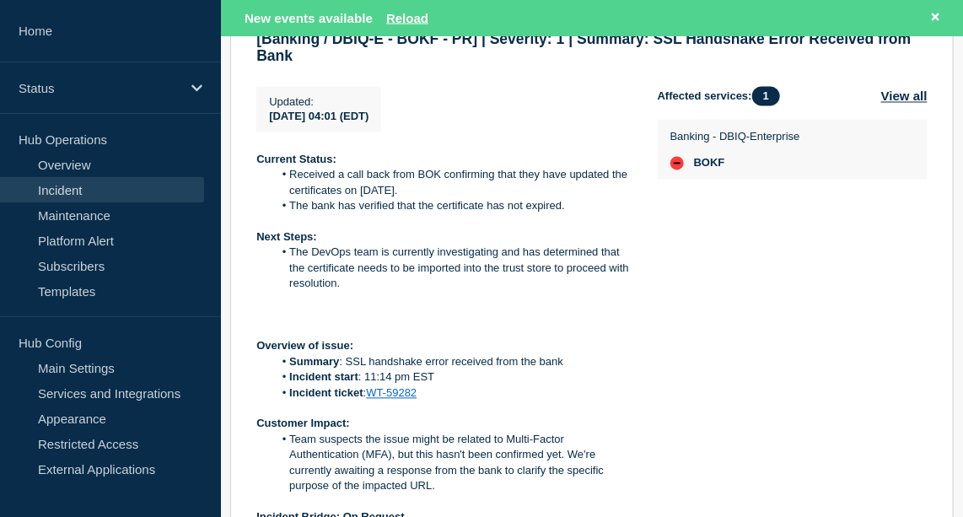
scroll to position [1078, 0]
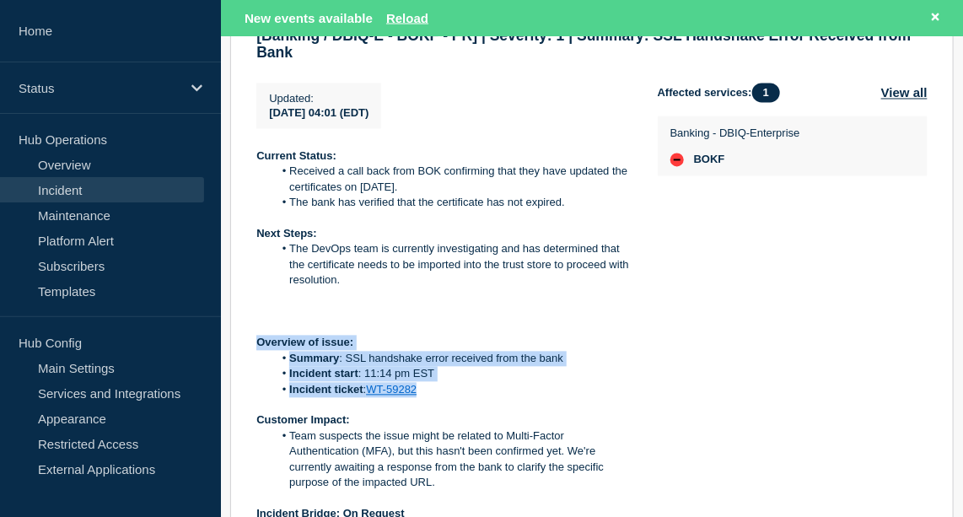
drag, startPoint x: 428, startPoint y: 415, endPoint x: 257, endPoint y: 369, distance: 176.6
click at [257, 369] on div "Current Status: Received a call back from BOK confirming that they have updated…" at bounding box center [443, 382] width 374 height 467
copy div "Overview of issue: Summary : SSL handshake error received from the bank Inciden…"
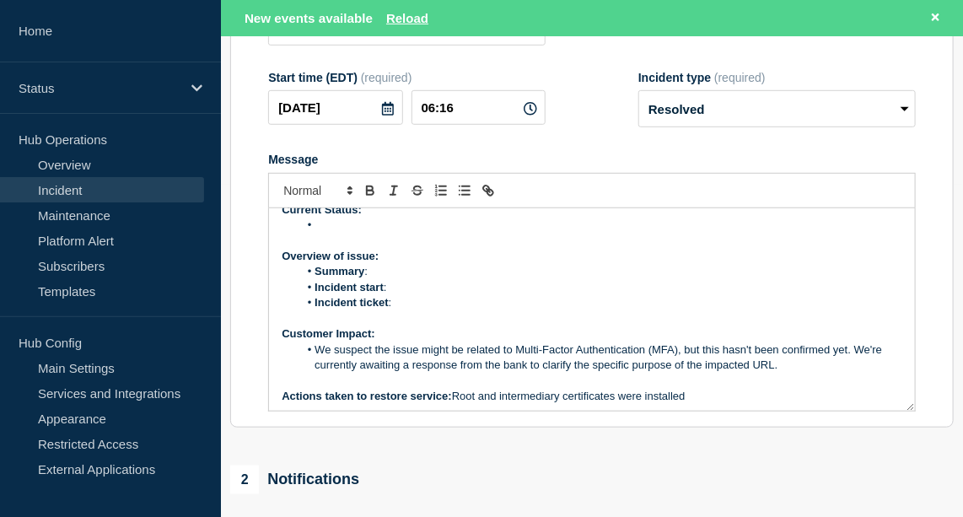
scroll to position [15, 0]
drag, startPoint x: 395, startPoint y: 321, endPoint x: 277, endPoint y: 277, distance: 125.2
click at [277, 277] on div "Current Status: Overview of issue: Summary : Incident start : Incident ticket :…" at bounding box center [592, 309] width 646 height 202
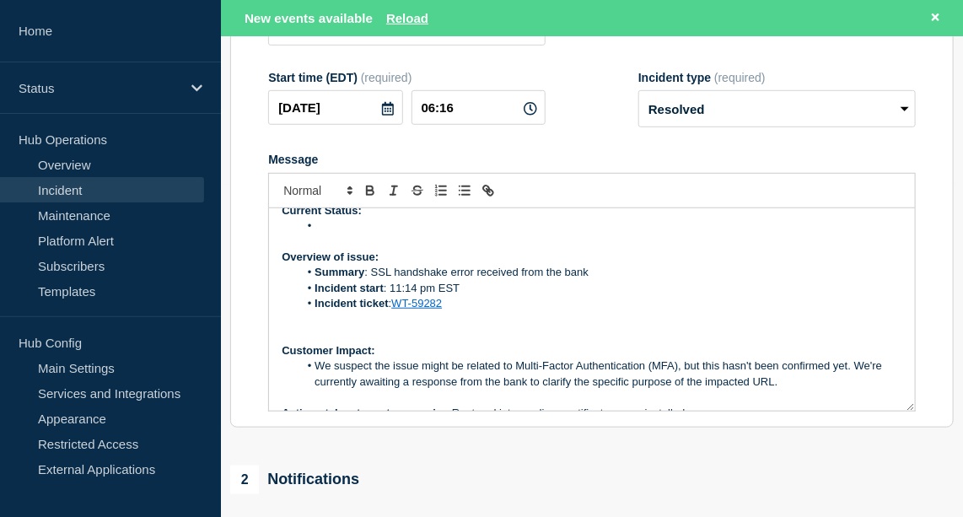
scroll to position [0, 0]
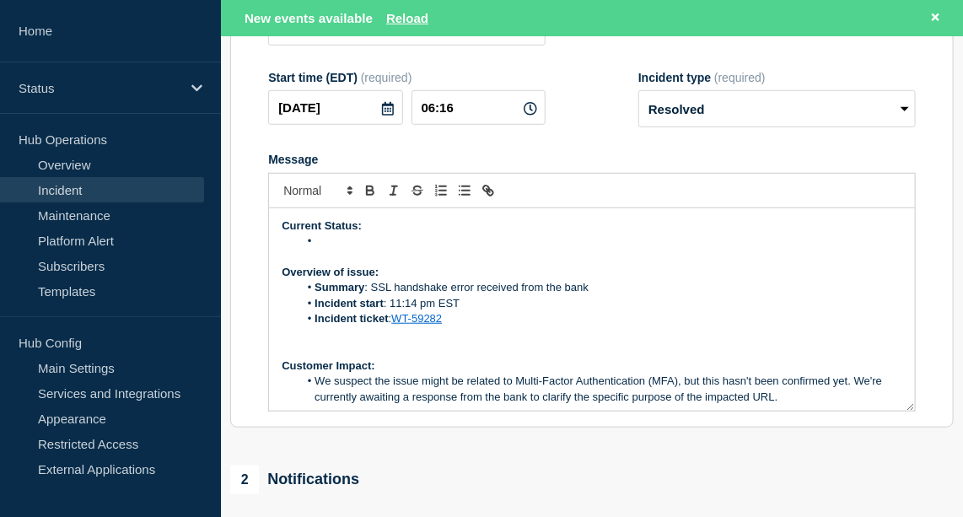
click at [381, 249] on li "Message" at bounding box center [601, 241] width 604 height 15
click at [343, 249] on li "Succesfull calls are now processing." at bounding box center [601, 241] width 604 height 15
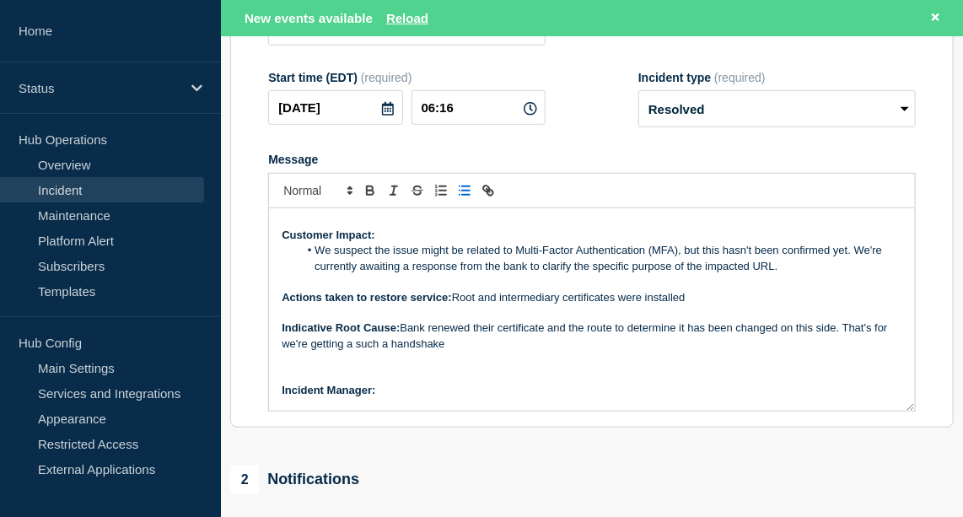
scroll to position [126, 0]
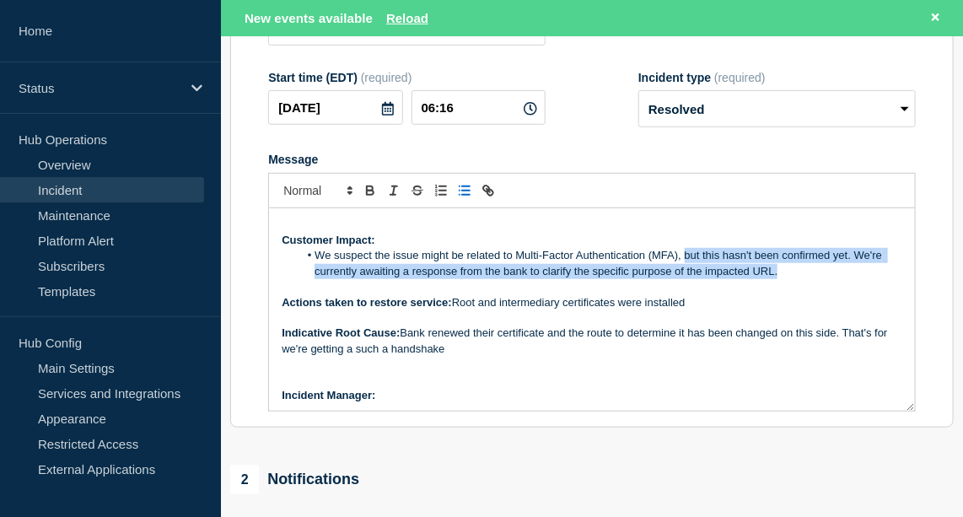
drag, startPoint x: 784, startPoint y: 285, endPoint x: 685, endPoint y: 272, distance: 99.5
click at [685, 272] on li "We suspect the issue might be related to Multi-Factor Authentication (MFA), but…" at bounding box center [601, 263] width 604 height 31
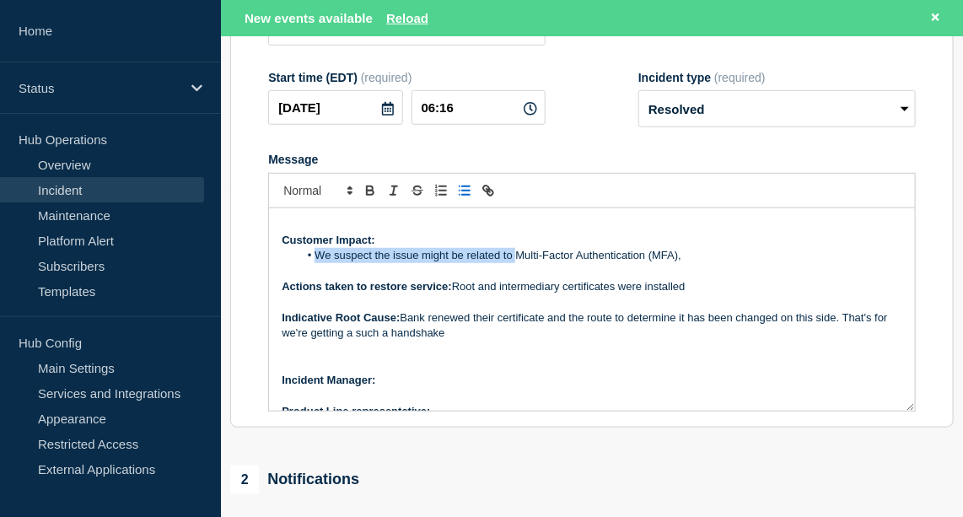
drag, startPoint x: 515, startPoint y: 272, endPoint x: 315, endPoint y: 273, distance: 200.7
click at [315, 263] on li "We suspect the issue might be related to Multi-Factor Authentication (MFA)," at bounding box center [601, 255] width 604 height 15
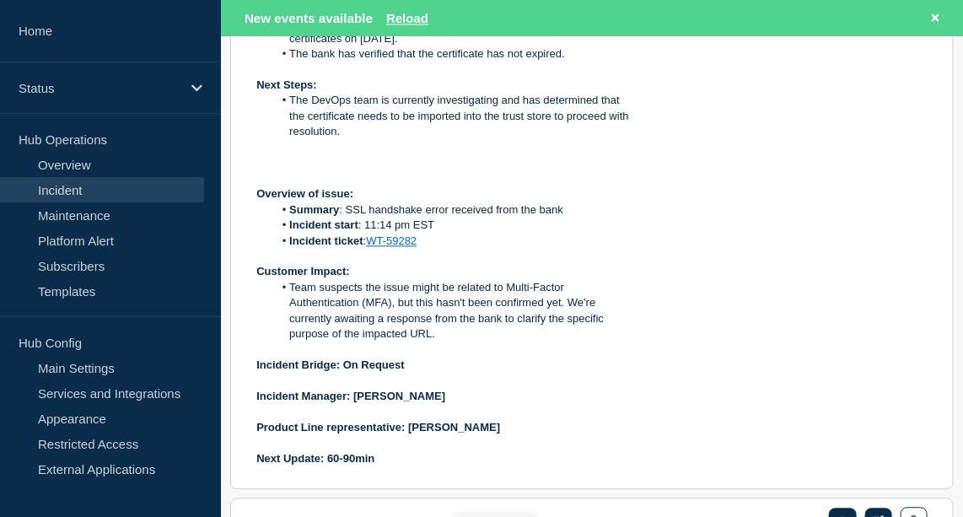
scroll to position [1315, 0]
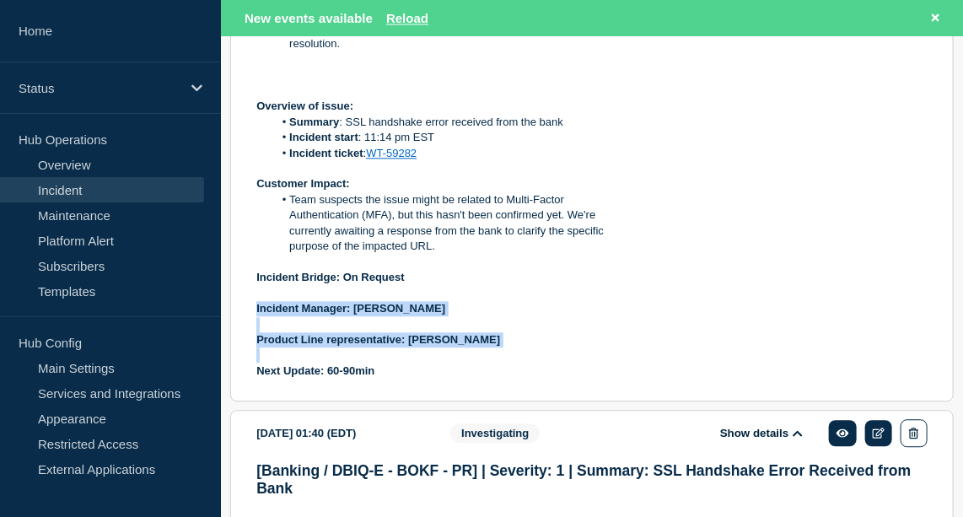
drag, startPoint x: 254, startPoint y: 329, endPoint x: 535, endPoint y: 372, distance: 284.1
click at [535, 372] on section "[DATE] 04:01 (EDT) Show details Investigating [Banking / DBIQ-E - BOKF - PR] | …" at bounding box center [592, 70] width 724 height 664
copy div "Incident Manager: [PERSON_NAME] Product Line representative: [PERSON_NAME]"
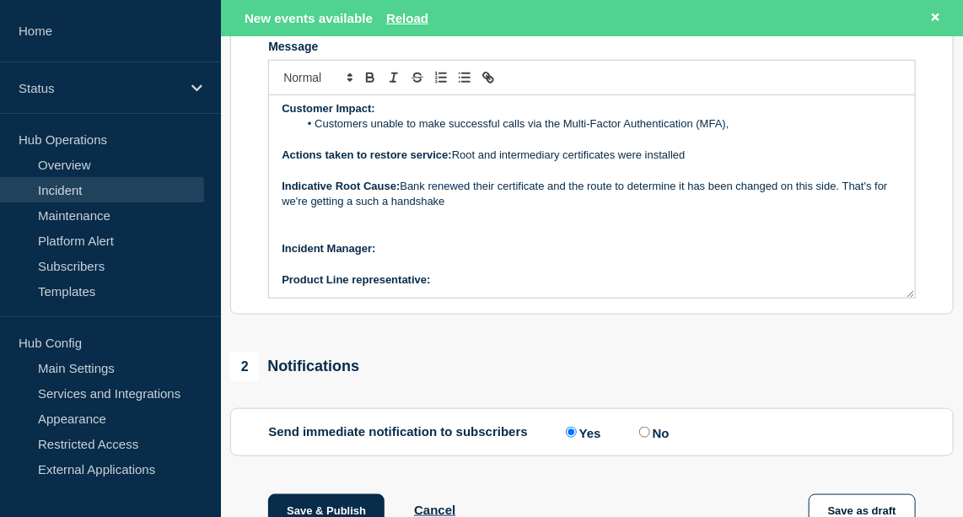
scroll to position [439, 0]
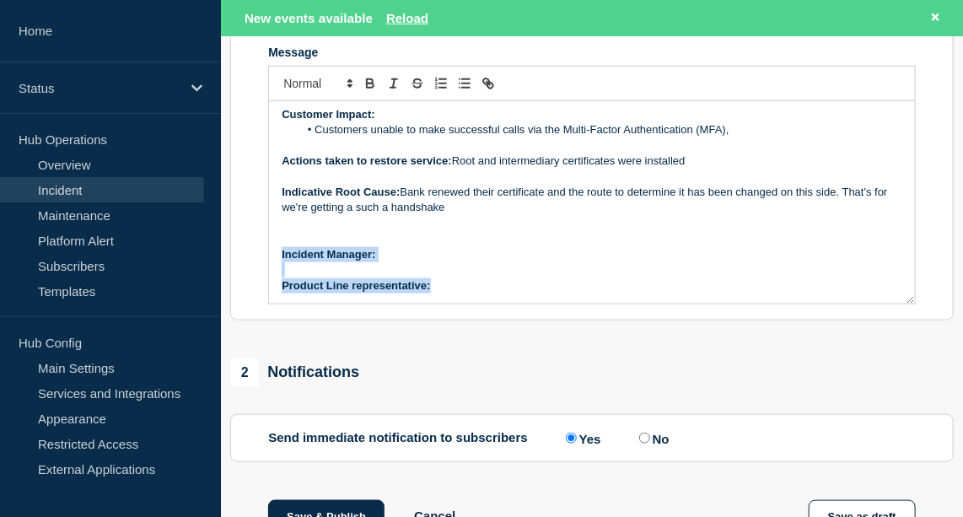
drag, startPoint x: 280, startPoint y: 271, endPoint x: 440, endPoint y: 310, distance: 164.9
click at [440, 304] on div "Current Status: Successful calls are now processing. Overview of issue: Summary…" at bounding box center [592, 202] width 646 height 202
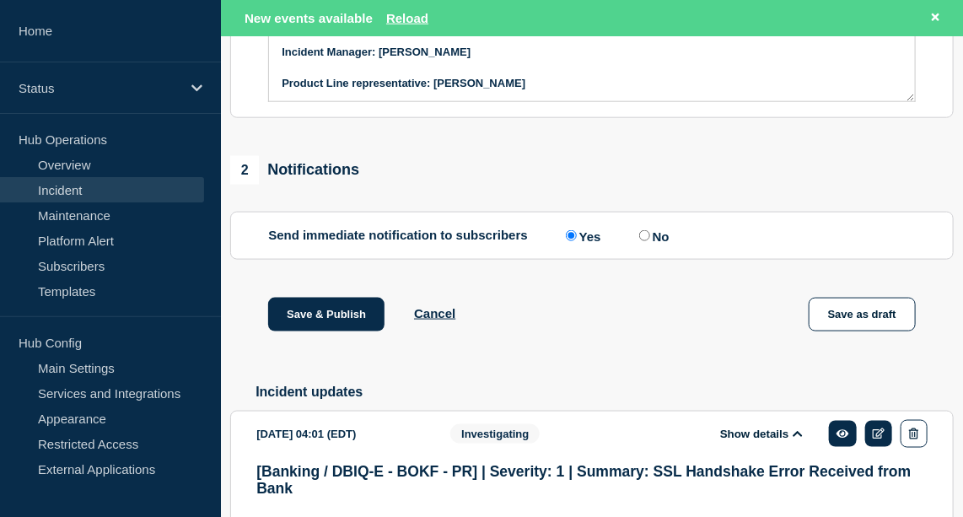
scroll to position [726, 0]
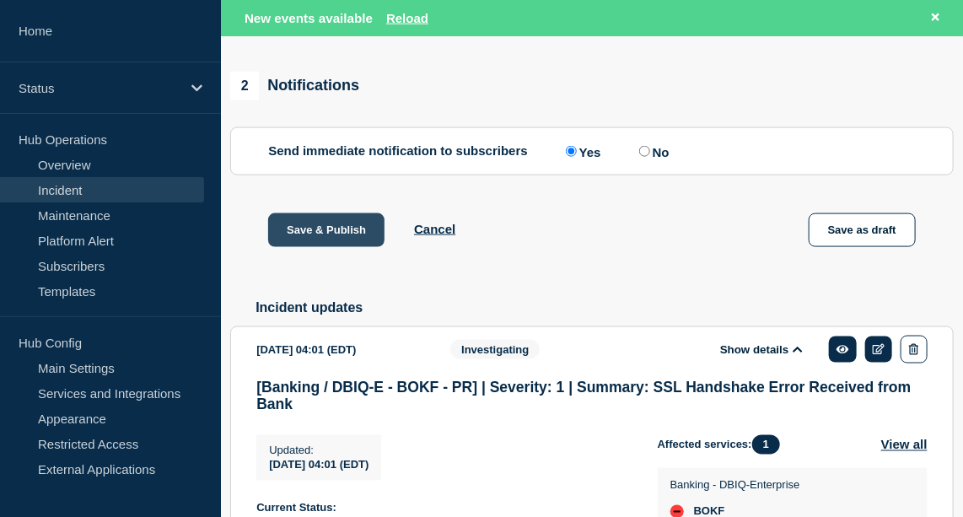
click at [351, 247] on button "Save & Publish" at bounding box center [326, 230] width 116 height 34
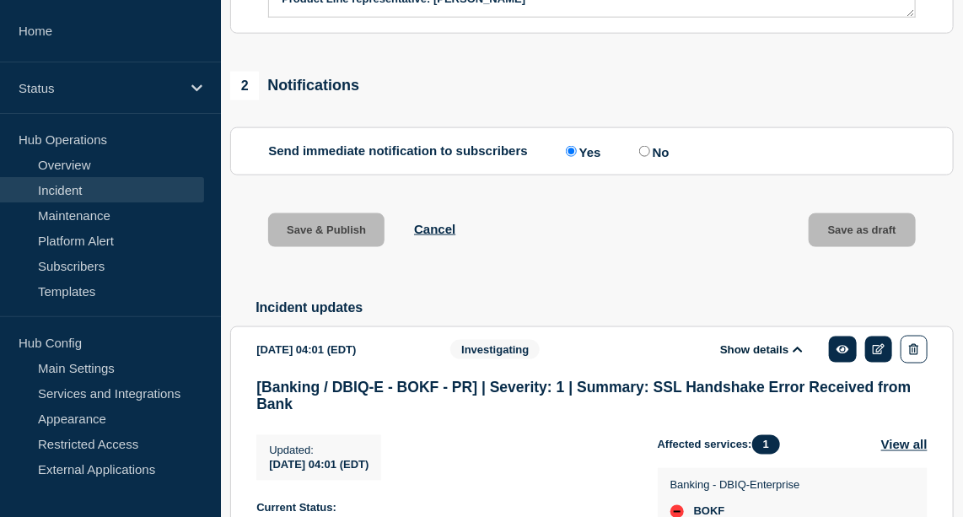
scroll to position [690, 0]
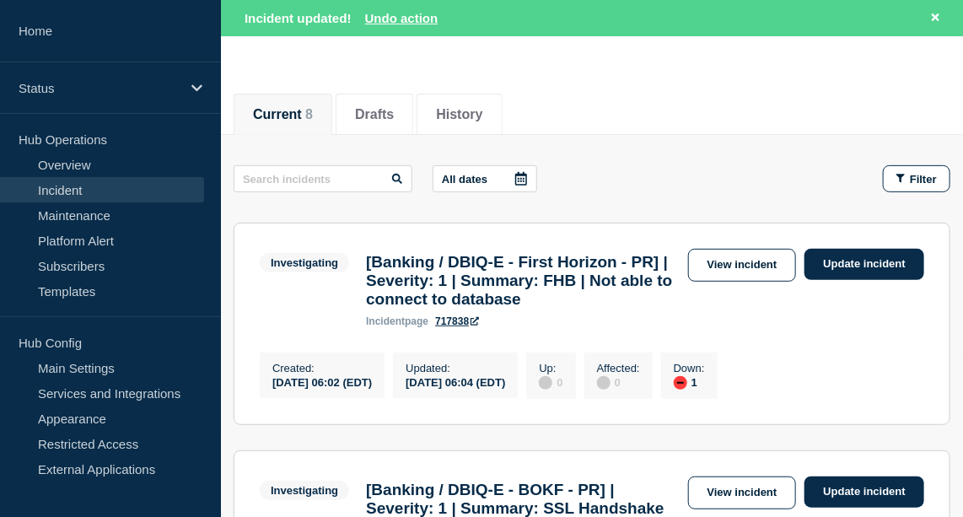
scroll to position [162, 0]
click at [736, 264] on link "View incident" at bounding box center [742, 265] width 109 height 33
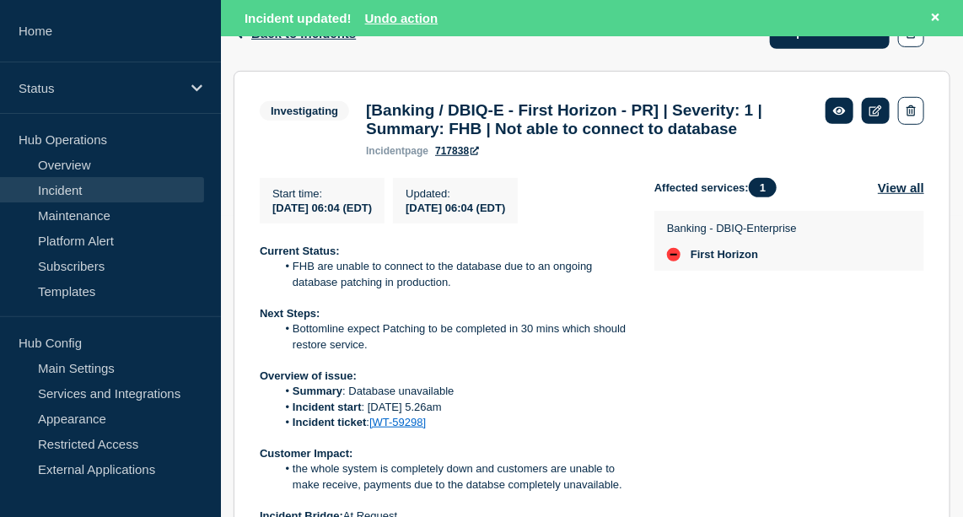
scroll to position [168, 0]
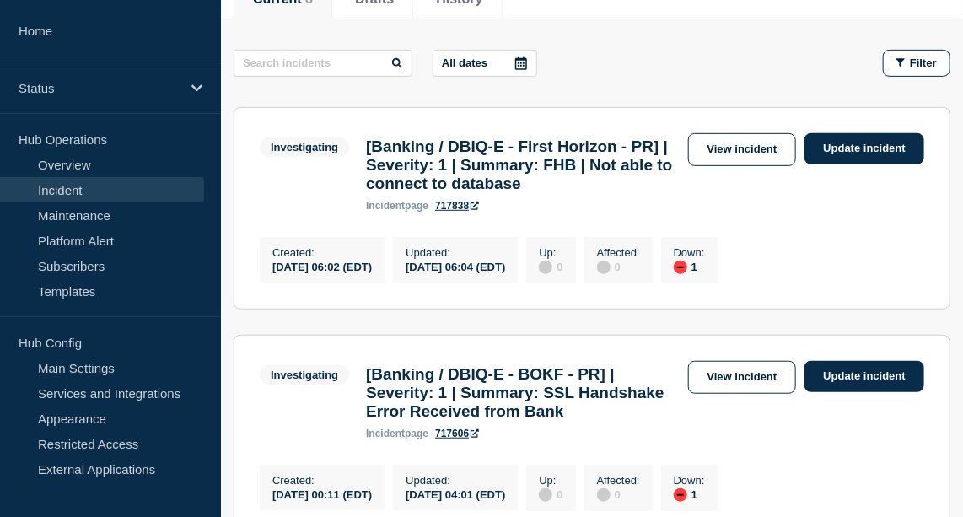
scroll to position [240, 0]
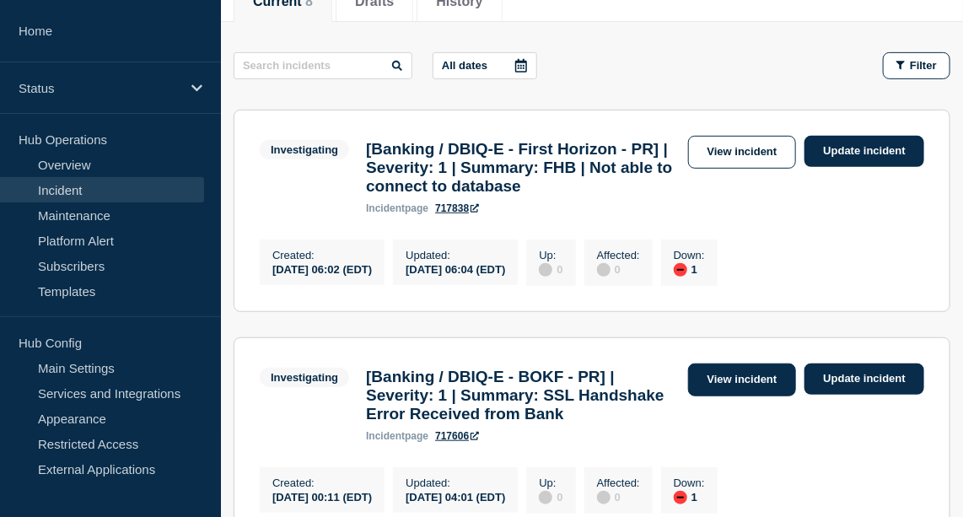
click at [739, 389] on link "View incident" at bounding box center [742, 380] width 109 height 33
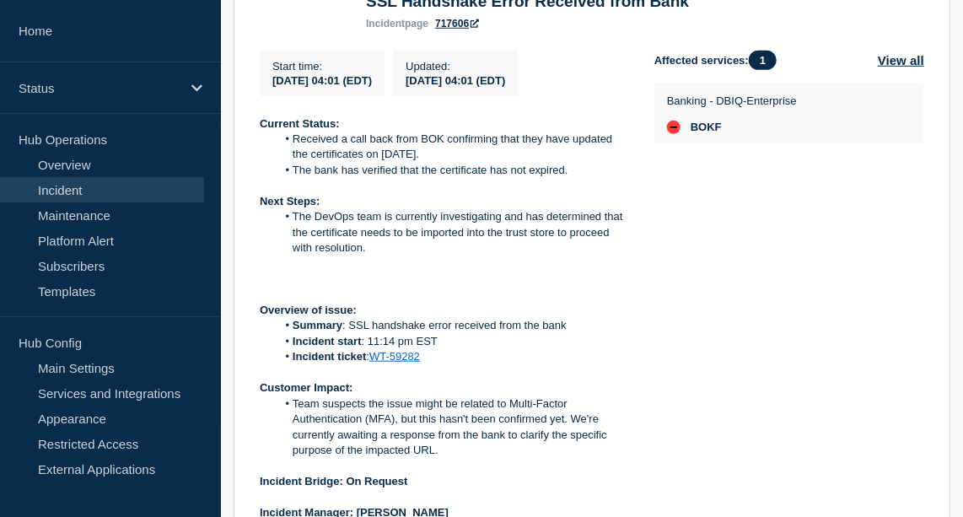
scroll to position [424, 0]
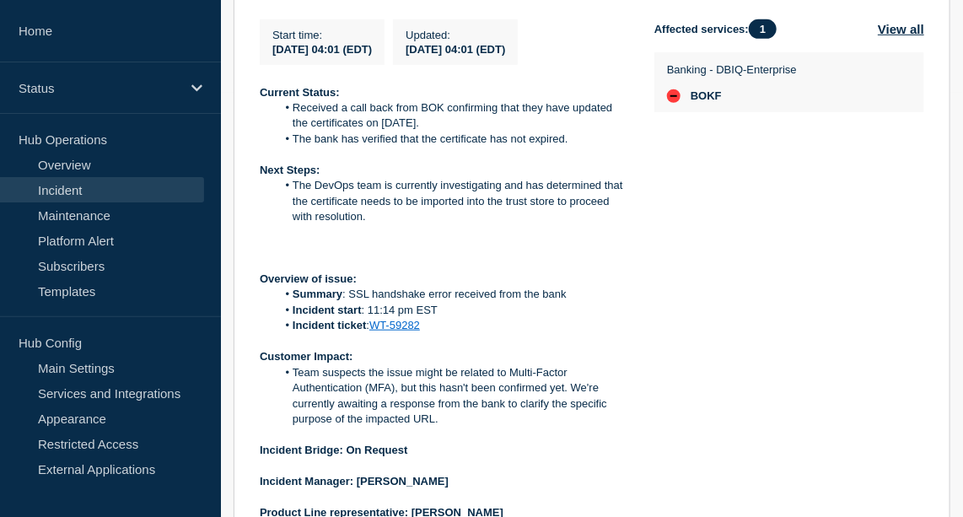
click at [401, 331] on link "WT-59282" at bounding box center [394, 325] width 51 height 13
click at [68, 186] on link "Incident" at bounding box center [102, 189] width 204 height 25
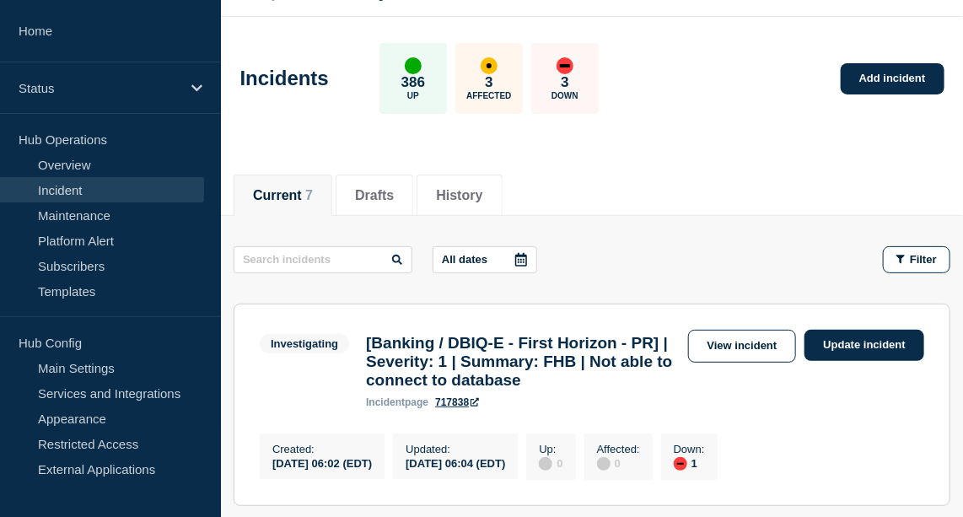
scroll to position [47, 0]
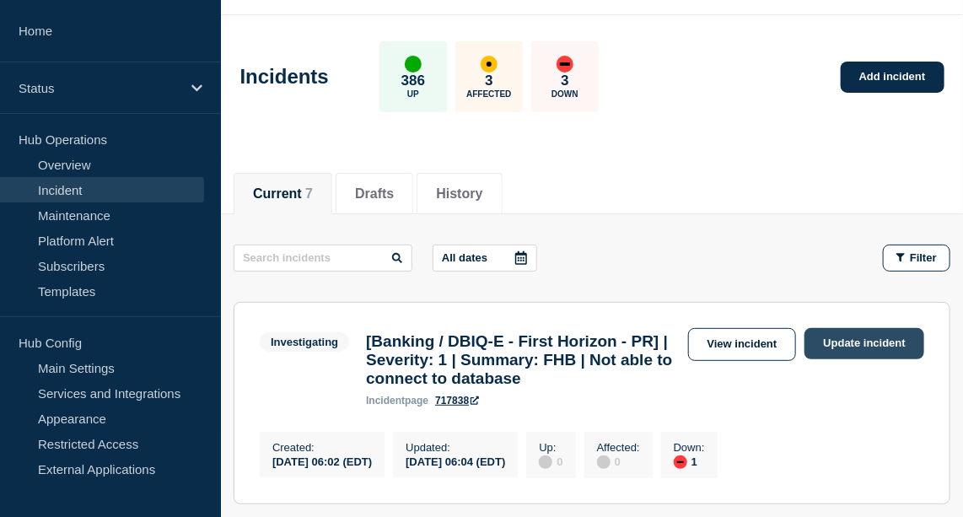
click at [861, 343] on link "Update incident" at bounding box center [865, 343] width 120 height 31
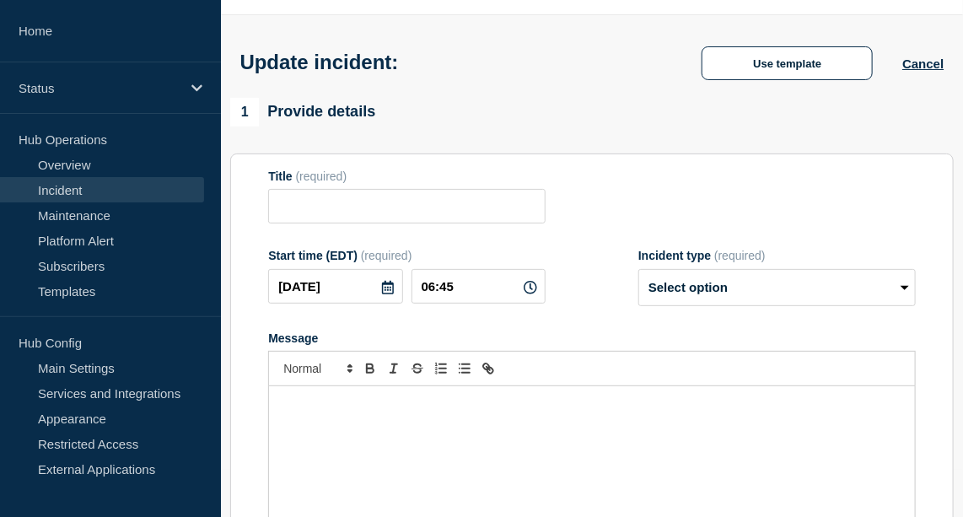
type input "[Banking / DBIQ-E - First Horizon - PR] | Severity: 1 | Summary: FHB | Not able…"
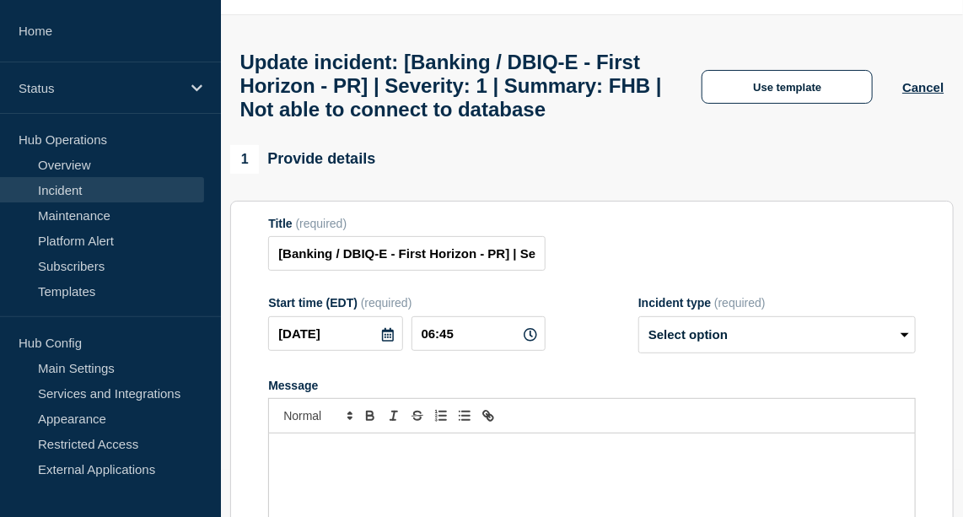
scroll to position [76, 0]
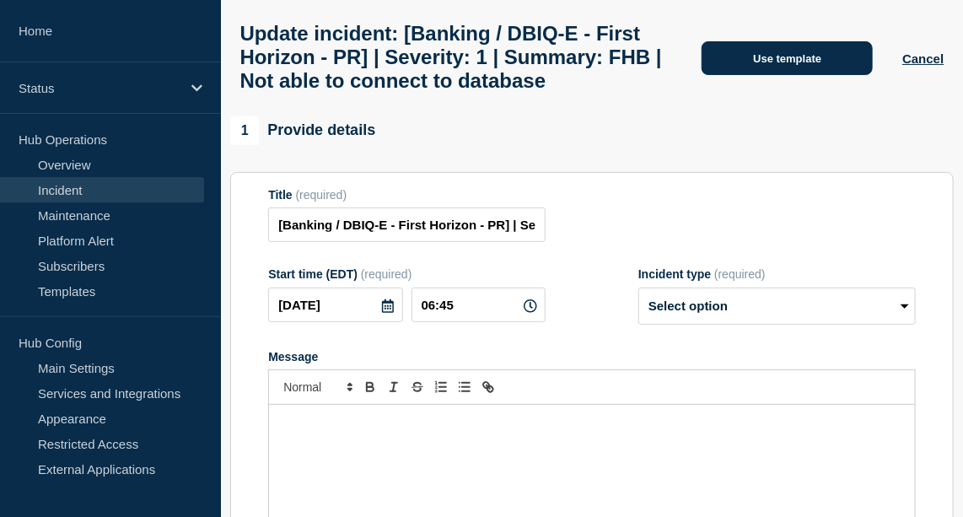
click at [773, 75] on button "Use template" at bounding box center [787, 58] width 171 height 34
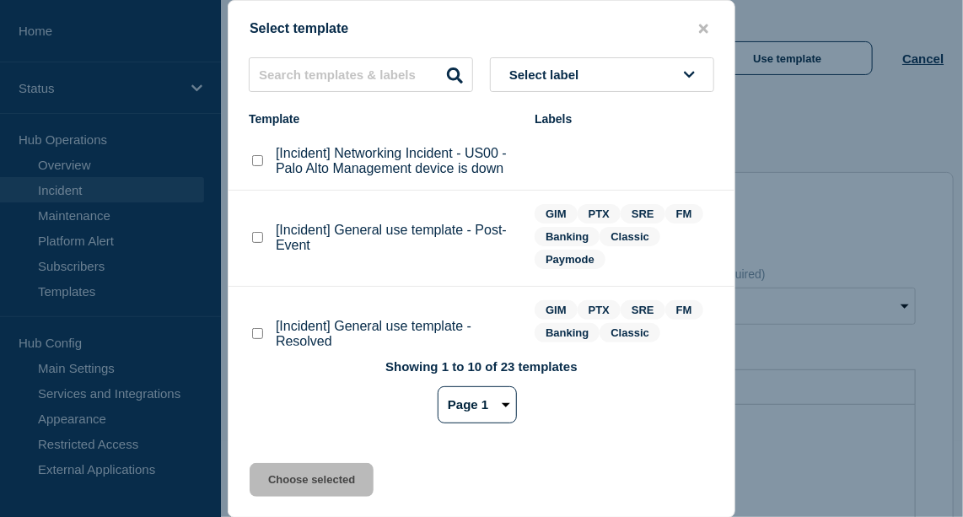
scroll to position [20, 0]
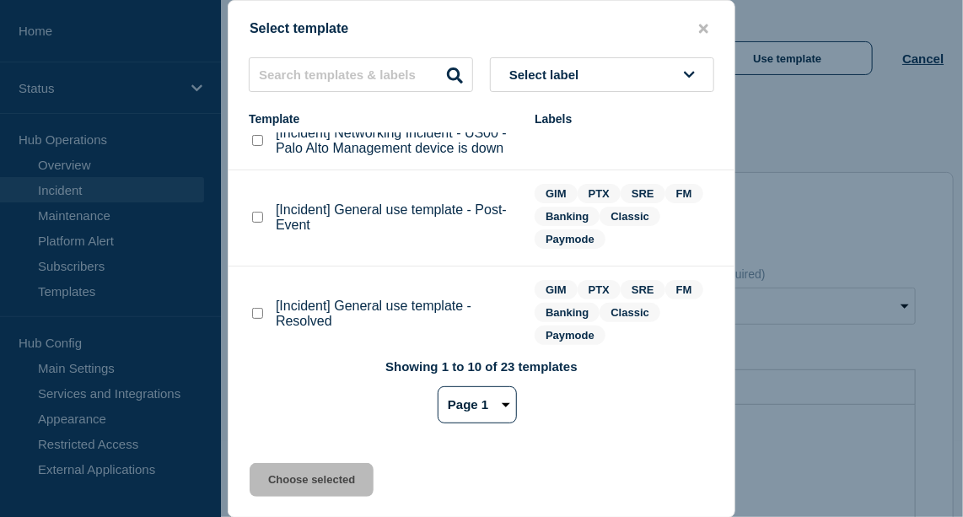
click at [261, 312] on checkbox"] "[Incident] General use template - Resolved checkbox" at bounding box center [257, 313] width 11 height 11
checkbox checkbox"] "true"
click at [308, 483] on button "Choose selected" at bounding box center [312, 480] width 124 height 34
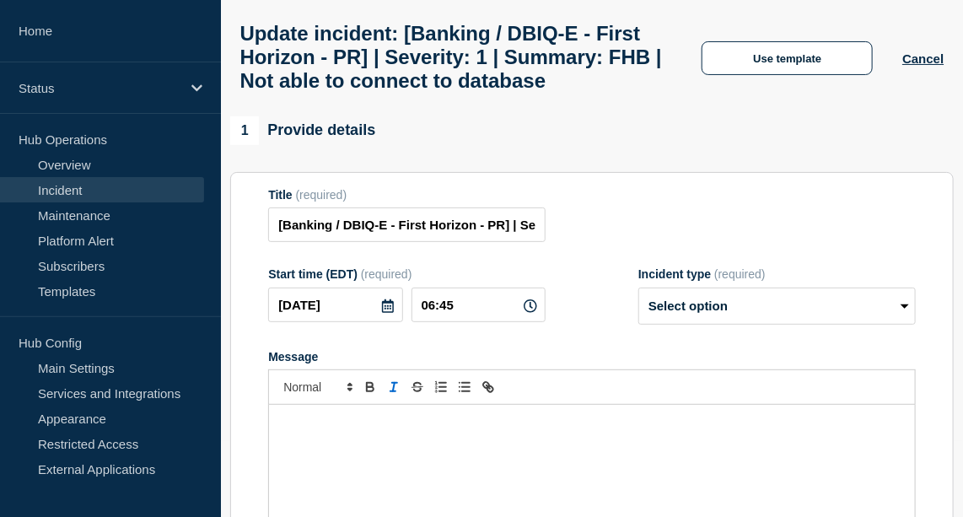
select select "resolved"
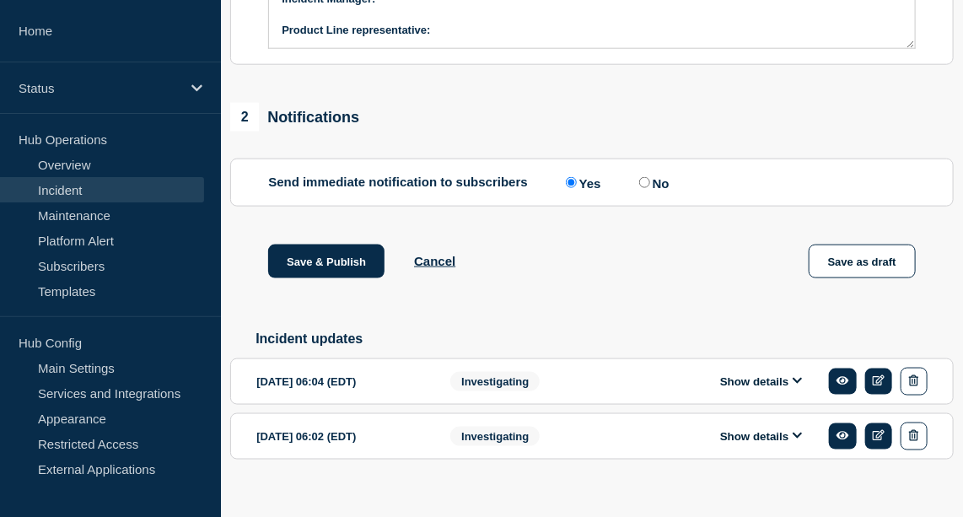
scroll to position [660, 0]
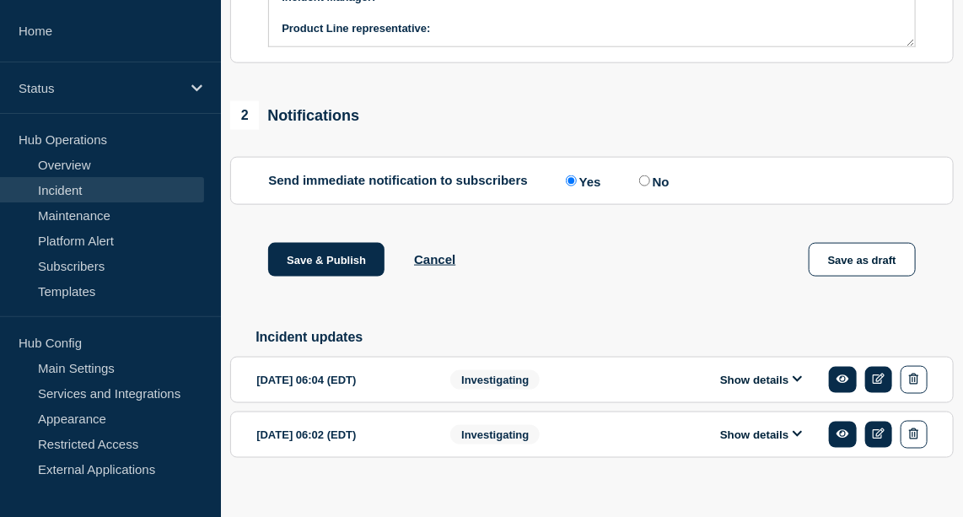
click at [772, 387] on button "Show details" at bounding box center [761, 380] width 93 height 14
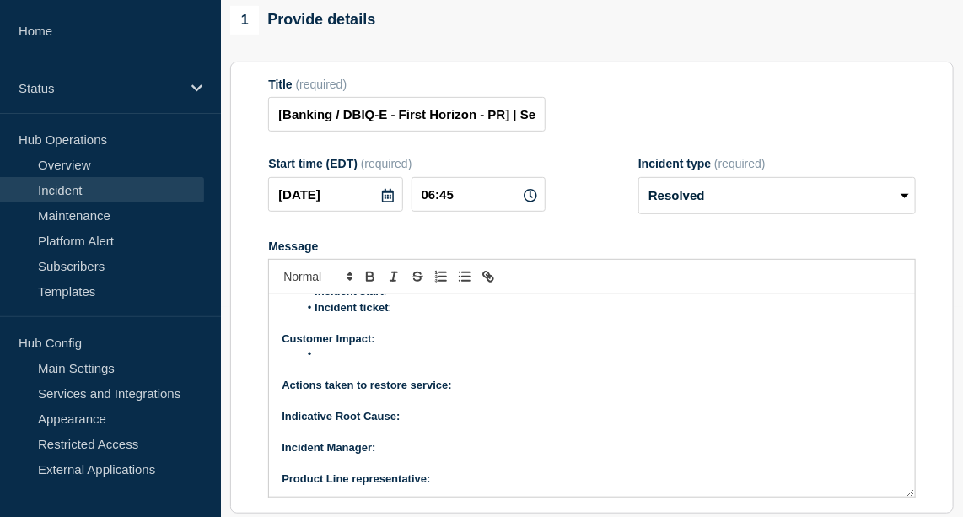
scroll to position [0, 0]
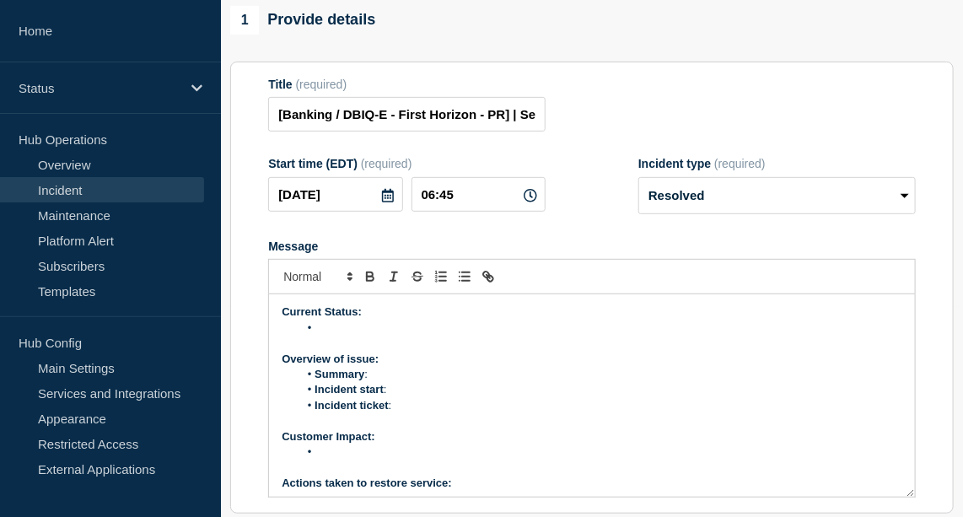
click at [357, 336] on li "Message" at bounding box center [601, 328] width 604 height 15
click at [441, 336] on li "Paching as been completeted and all services are back up" at bounding box center [601, 328] width 604 height 15
click at [335, 336] on li "Paching as been completed and all services are back up" at bounding box center [601, 328] width 604 height 15
click at [402, 367] on p "Overview of issue:" at bounding box center [592, 359] width 621 height 15
click at [339, 336] on li "Pacthing as been completed and all services are back up" at bounding box center [601, 328] width 604 height 15
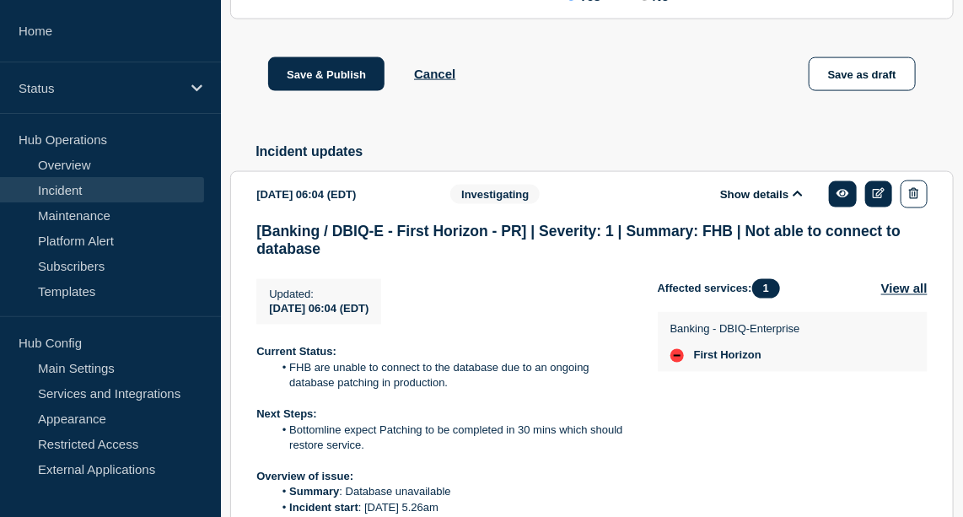
scroll to position [936, 0]
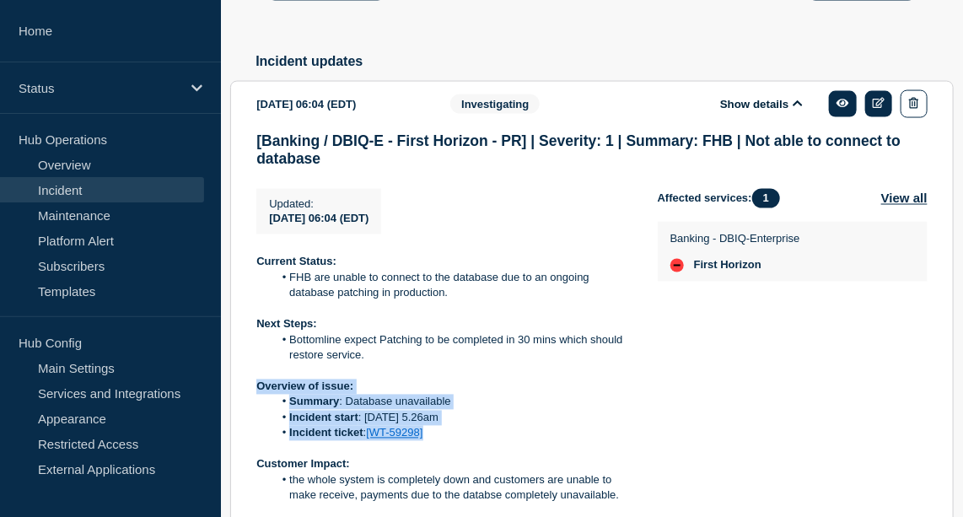
drag, startPoint x: 256, startPoint y: 404, endPoint x: 460, endPoint y: 451, distance: 208.7
click at [460, 451] on div "Current Status: FHB are unable to connect to the database due to an ongoing dat…" at bounding box center [443, 442] width 374 height 374
copy div "Overview of issue: Summary : Database unavailable Incident start : 17/09/2025 @…"
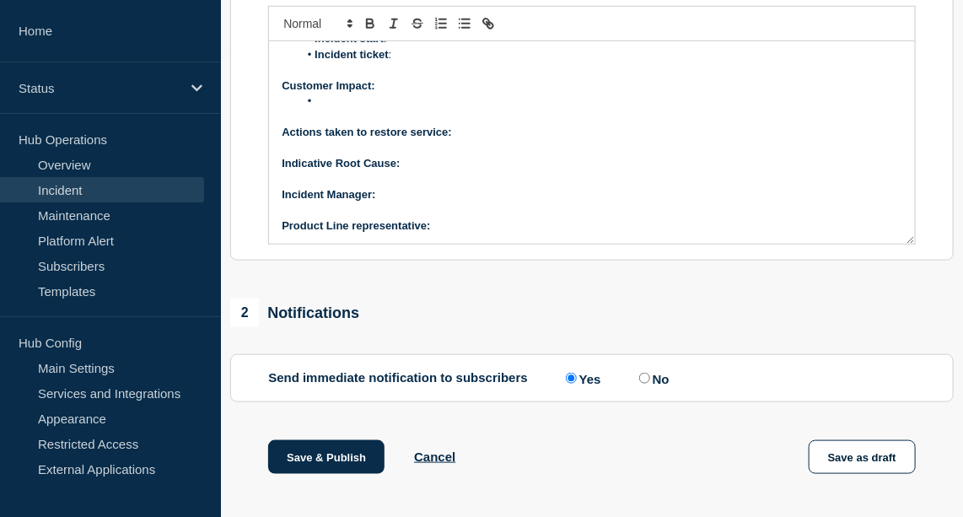
scroll to position [0, 0]
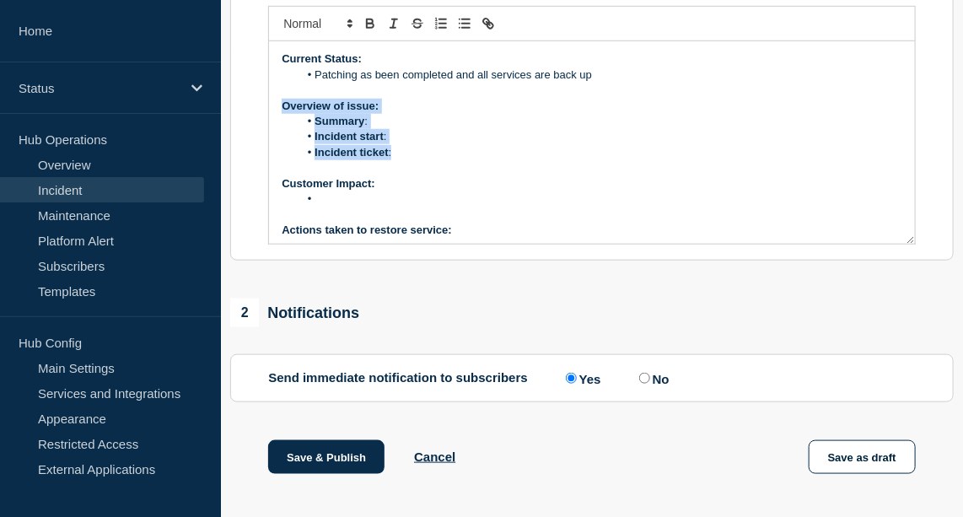
drag, startPoint x: 280, startPoint y: 126, endPoint x: 411, endPoint y: 174, distance: 139.3
click at [411, 174] on div "Current Status: Patching as been completed and all services are back up Overvie…" at bounding box center [592, 142] width 646 height 202
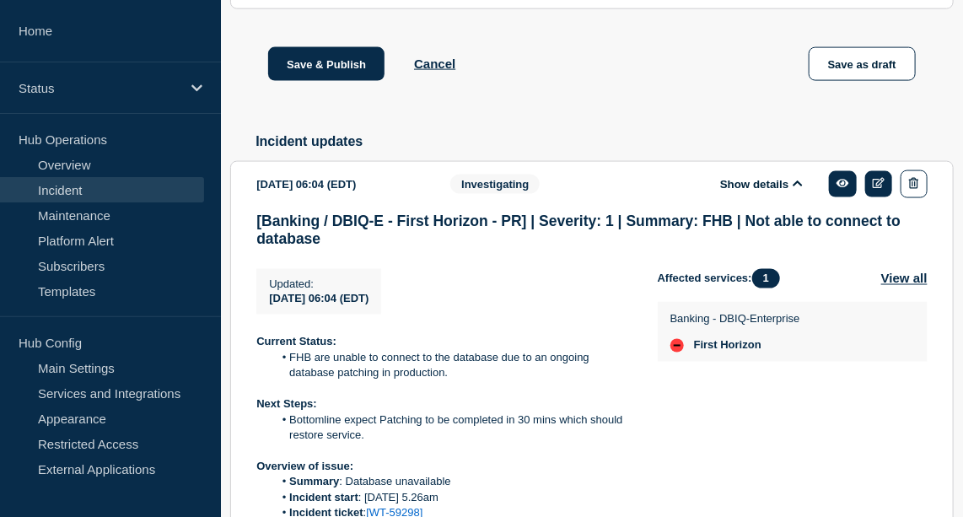
scroll to position [983, 0]
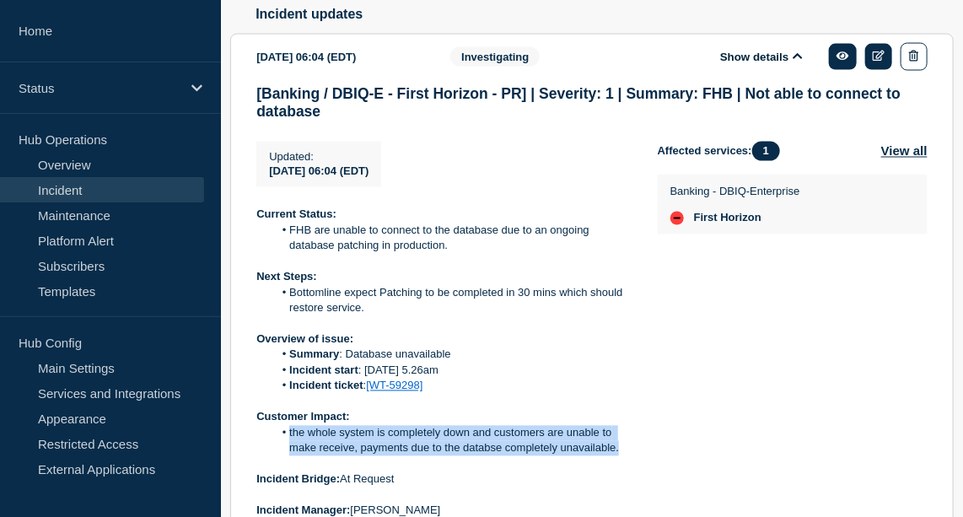
drag, startPoint x: 288, startPoint y: 455, endPoint x: 620, endPoint y: 472, distance: 332.8
click at [620, 457] on li "the whole system is completely down and customers are unable to make receive, p…" at bounding box center [452, 441] width 358 height 31
copy li "the whole system is completely down and customers are unable to make receive, p…"
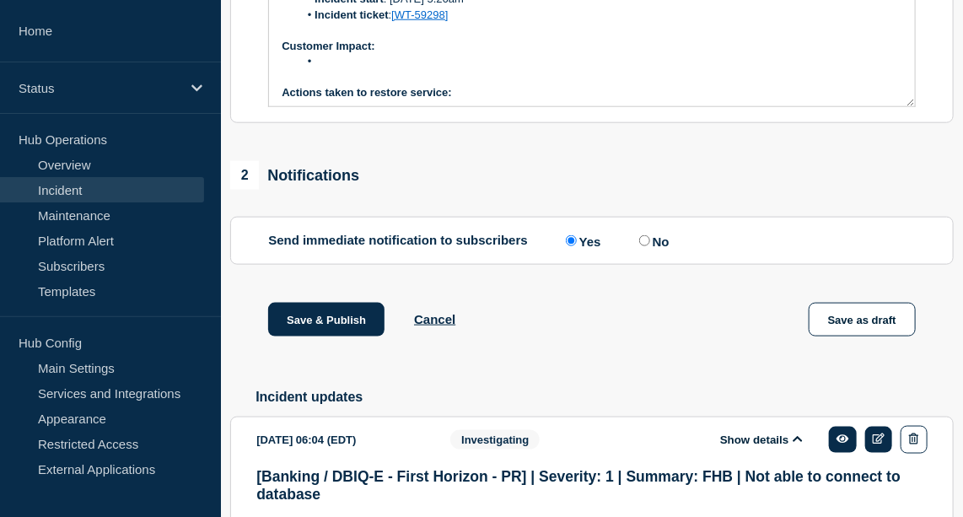
scroll to position [299, 0]
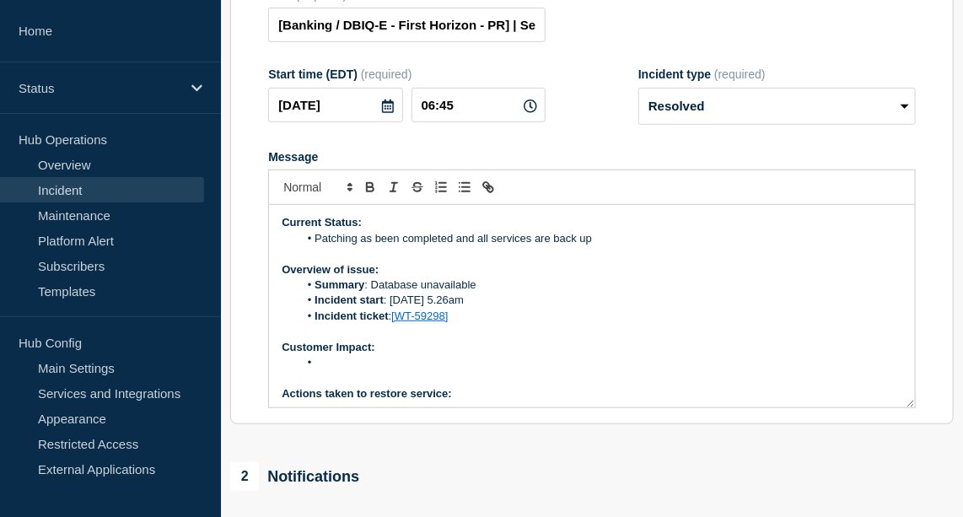
click at [360, 370] on li "Message" at bounding box center [601, 362] width 604 height 15
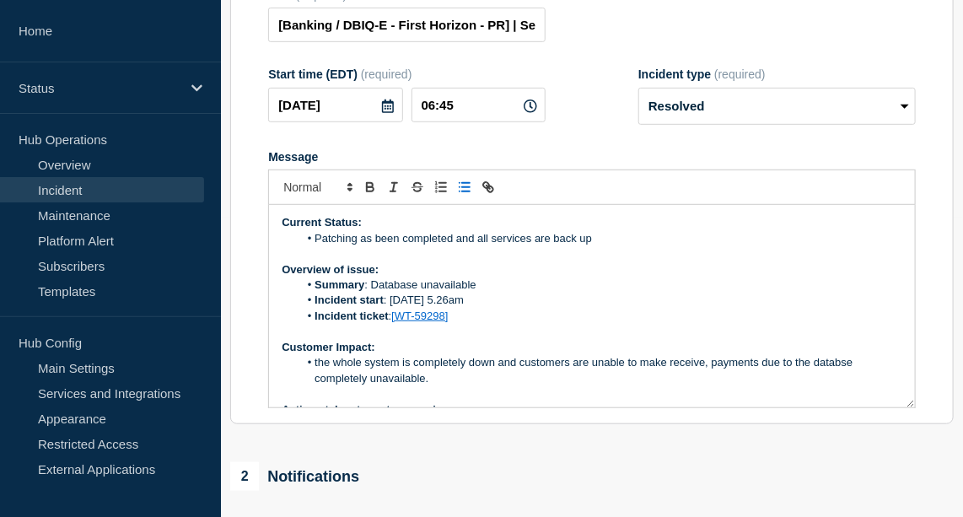
click at [317, 381] on li "the whole system is completely down and customers are unable to make receive, p…" at bounding box center [601, 370] width 604 height 31
click at [412, 381] on li "The whole system is completely down and customers are unable to make receive, p…" at bounding box center [601, 370] width 604 height 31
click at [601, 381] on li "The whole system was completely down and customers are unable to make receive, …" at bounding box center [601, 370] width 604 height 31
click at [855, 382] on li "The whole system was completely down and customers were unable to make receive,…" at bounding box center [601, 370] width 604 height 31
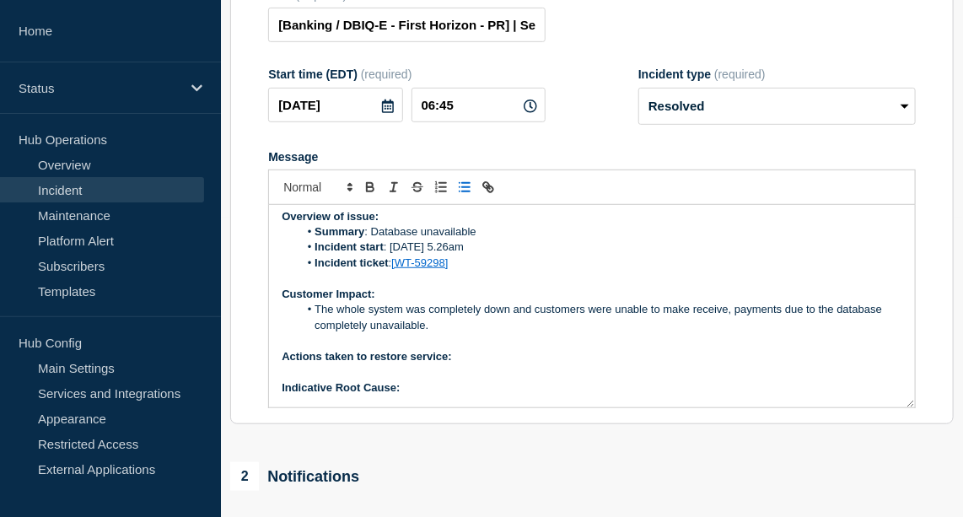
scroll to position [56, 0]
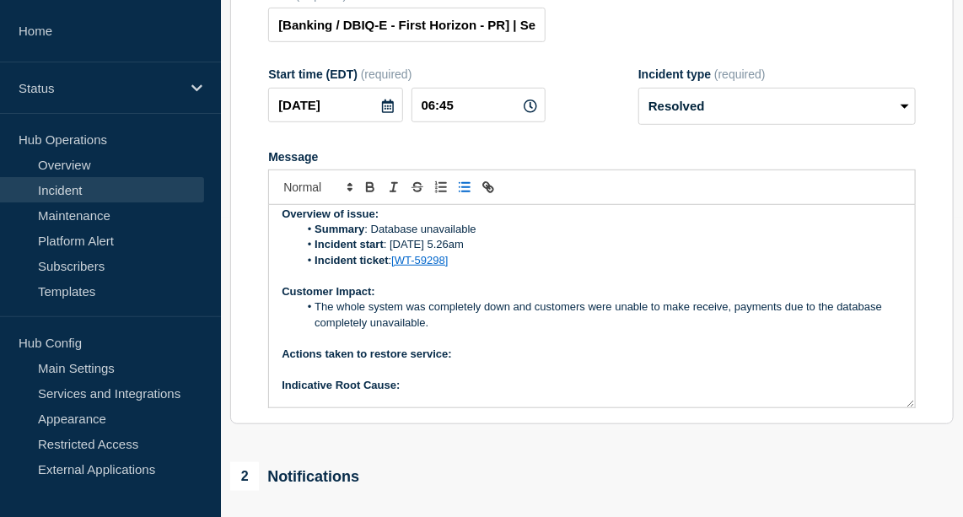
click at [478, 362] on p "Actions taken to restore service:" at bounding box center [592, 354] width 621 height 15
click at [369, 195] on icon "Toggle bold text" at bounding box center [370, 187] width 15 height 15
click at [757, 362] on p "Actions taken to restore service: Bottomline restarted the Hubs after the compl…" at bounding box center [592, 354] width 621 height 15
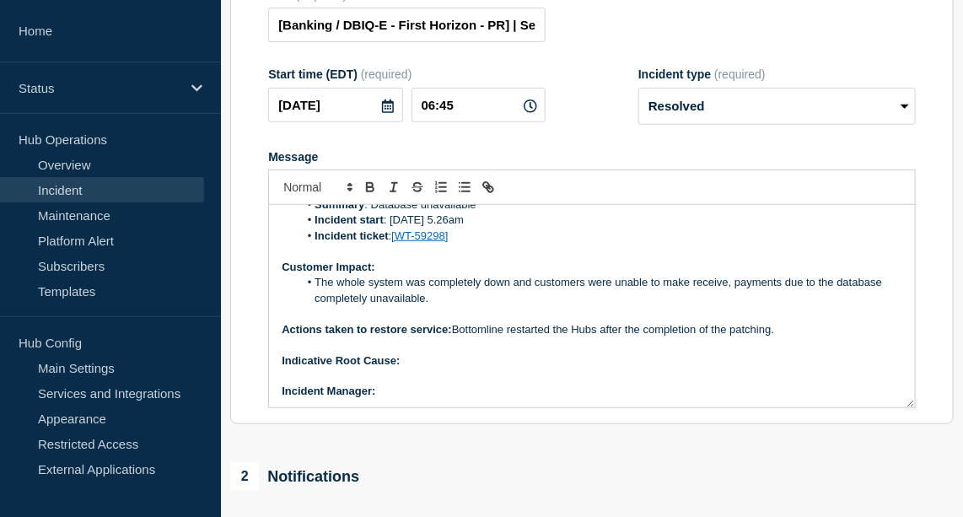
click at [449, 369] on p "Indicative Root Cause:" at bounding box center [592, 360] width 621 height 15
click at [373, 195] on icon "Toggle bold text" at bounding box center [370, 187] width 15 height 15
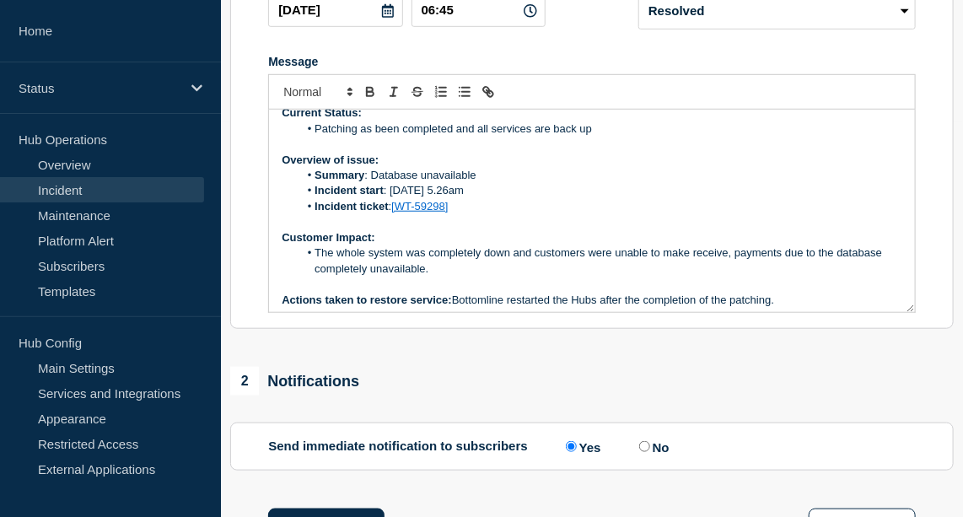
scroll to position [0, 0]
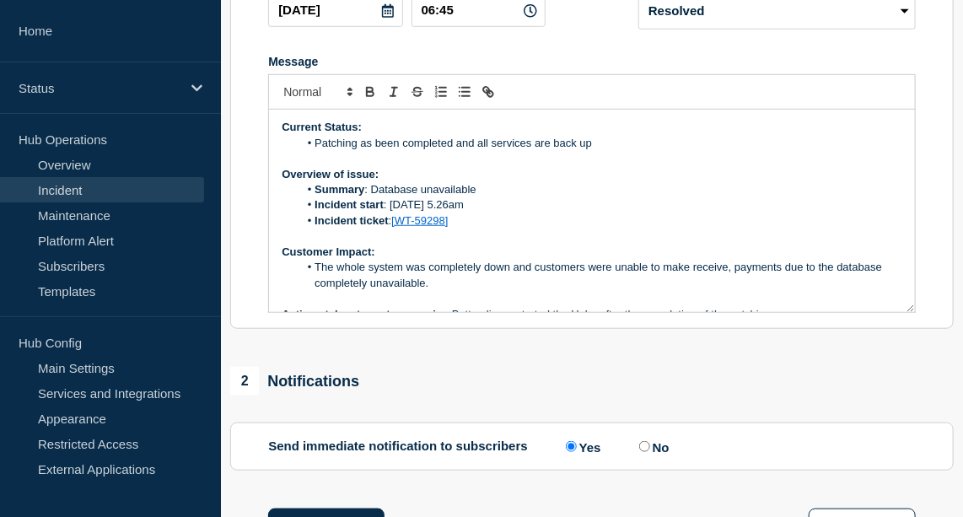
click at [608, 151] on li "Patching as been completed and all services are back up" at bounding box center [601, 143] width 604 height 15
click at [613, 151] on li "Patching as been completed and all services are back up. Databse is now availble" at bounding box center [601, 143] width 604 height 15
click at [698, 151] on li "Patching as been completed and all services are back up. Database is now availb…" at bounding box center [601, 143] width 604 height 15
drag, startPoint x: 698, startPoint y: 159, endPoint x: 706, endPoint y: 160, distance: 8.5
click at [706, 160] on div "Current Status: Patching as been completed and all services are back up. Databa…" at bounding box center [592, 211] width 646 height 202
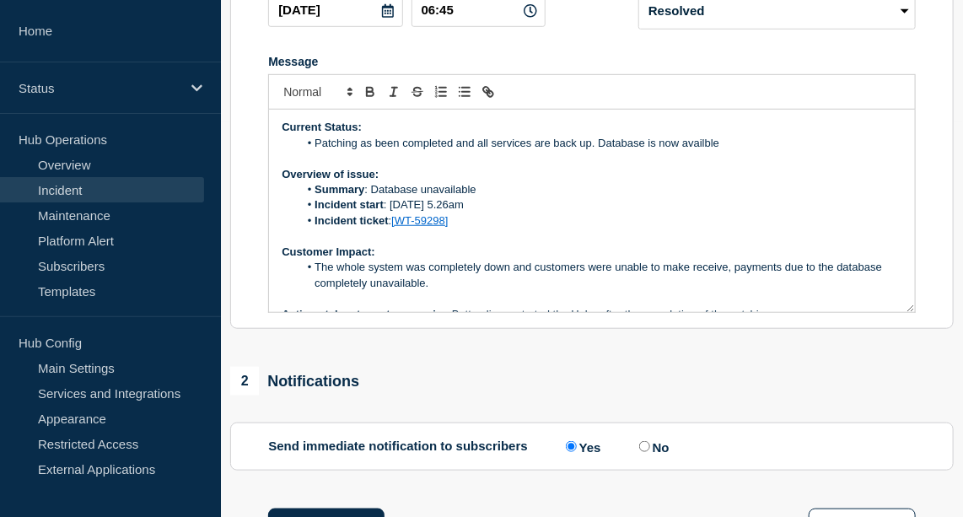
click at [706, 151] on li "Patching as been completed and all services are back up. Database is now availb…" at bounding box center [601, 143] width 604 height 15
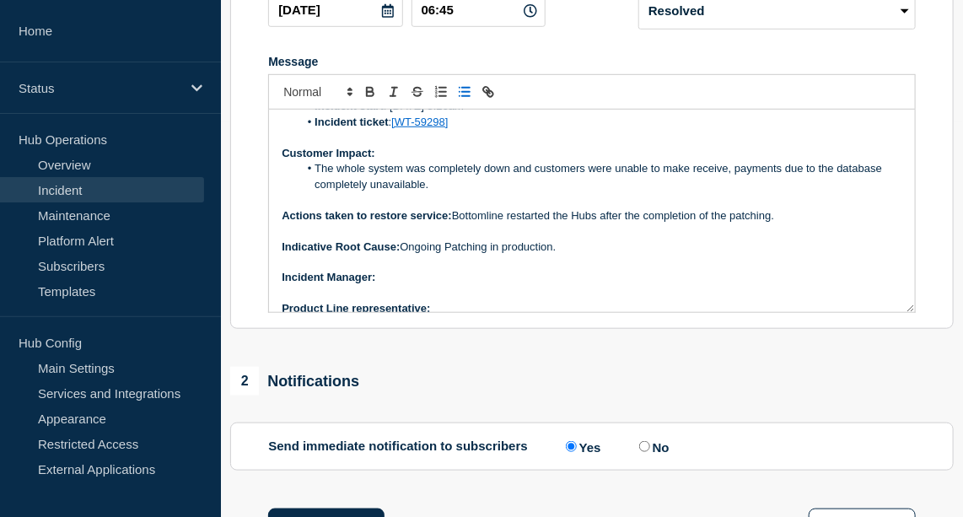
scroll to position [113, 0]
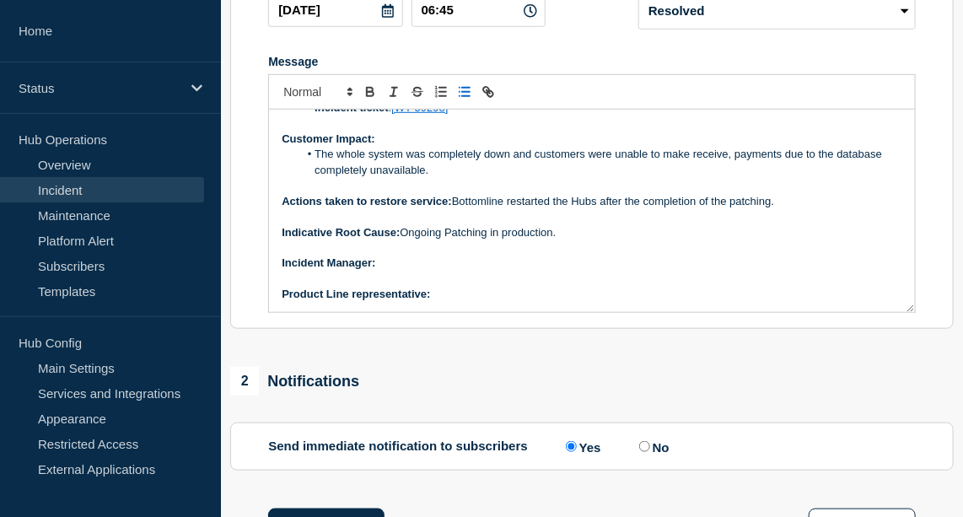
click at [432, 271] on p "﻿Incident Manager:" at bounding box center [592, 263] width 621 height 15
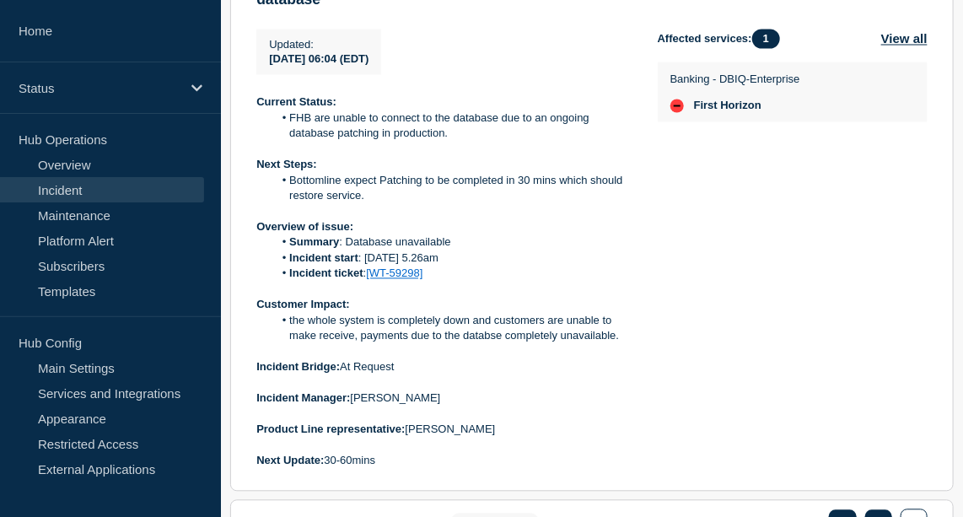
scroll to position [1225, 0]
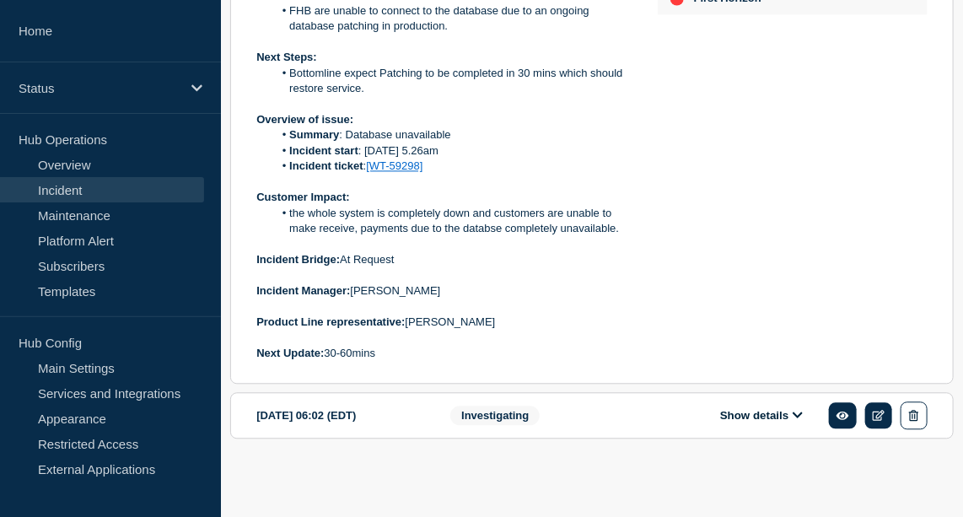
drag, startPoint x: 253, startPoint y: 288, endPoint x: 499, endPoint y: 321, distance: 248.5
click at [499, 321] on section "2025-09-17 06:04 (EDT) Show details Investigating [Banking / DBIQ-E - First Hor…" at bounding box center [592, 99] width 724 height 570
copy div "Incident Manager: Yinka Majolagbe Product Line representative: Julian Killmas"
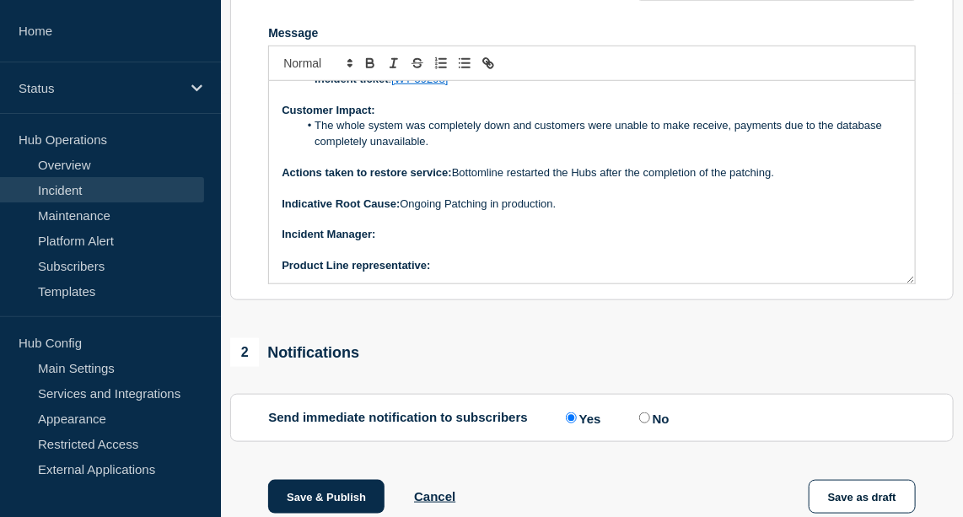
scroll to position [417, 0]
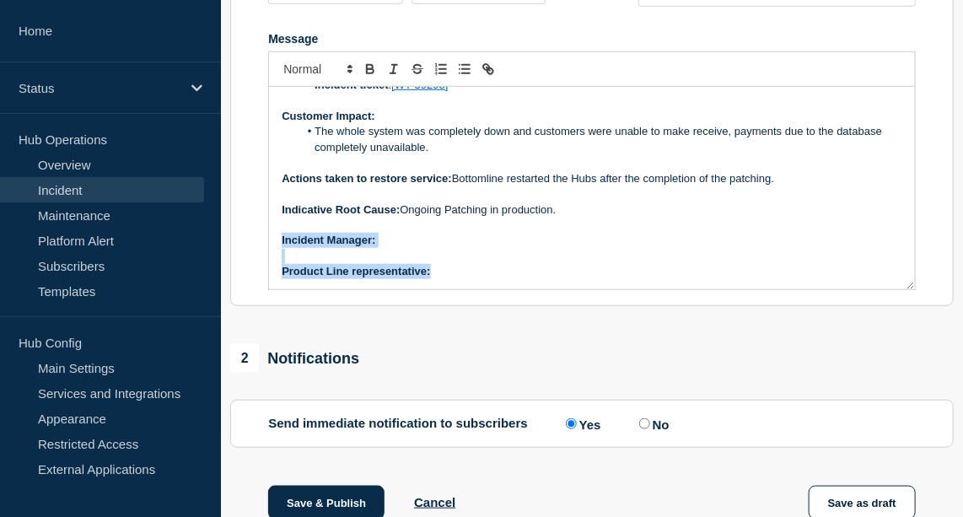
drag, startPoint x: 280, startPoint y: 260, endPoint x: 453, endPoint y: 283, distance: 174.5
click at [453, 283] on div "Current Status: Patching as been completed and all services are back up. Databa…" at bounding box center [592, 188] width 646 height 202
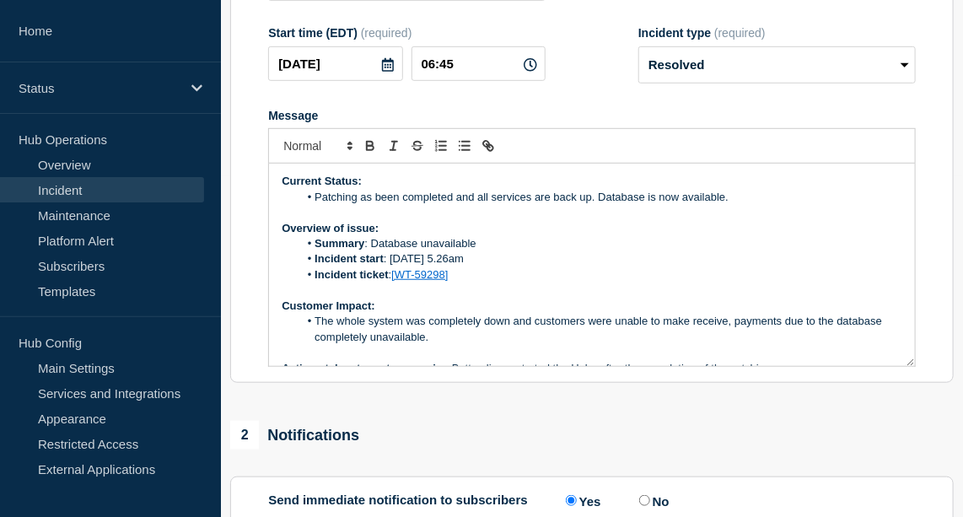
scroll to position [296, 0]
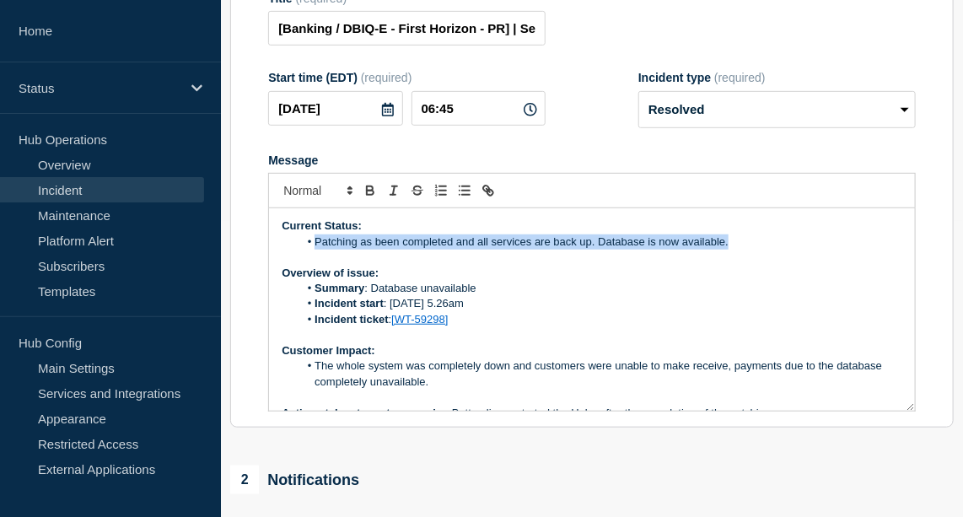
drag, startPoint x: 735, startPoint y: 258, endPoint x: 309, endPoint y: 261, distance: 426.8
click at [309, 250] on li "Patching as been completed and all services are back up. Database is now availa…" at bounding box center [601, 241] width 604 height 15
copy li "Patching as been completed and all services are back up. Database is now availa…"
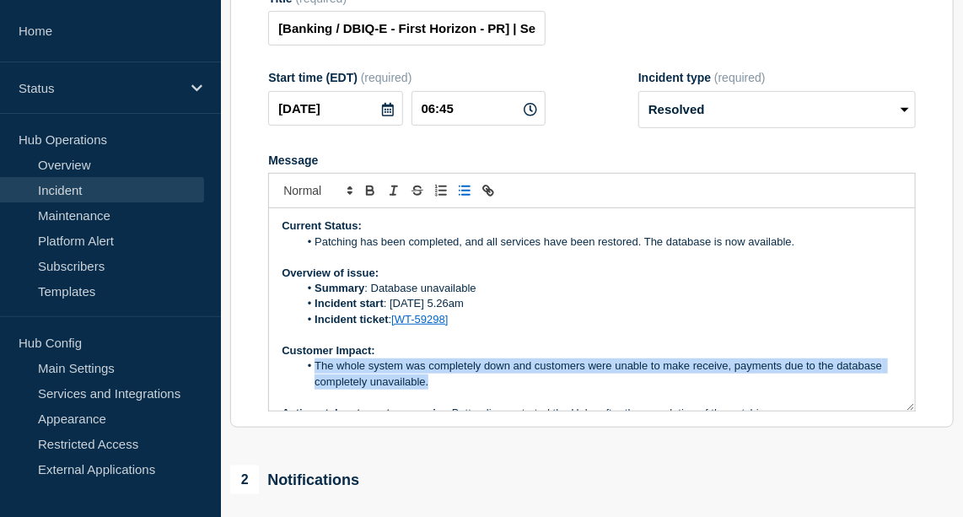
drag, startPoint x: 431, startPoint y: 403, endPoint x: 315, endPoint y: 385, distance: 117.9
click at [315, 385] on li "The whole system was completely down and customers were unable to make receive,…" at bounding box center [601, 373] width 604 height 31
copy li "The whole system was completely down and customers were unable to make receive,…"
click at [439, 390] on li "The whole system was completely down and customers were unable to make receive,…" at bounding box center [601, 373] width 604 height 31
drag, startPoint x: 439, startPoint y: 398, endPoint x: 317, endPoint y: 380, distance: 123.7
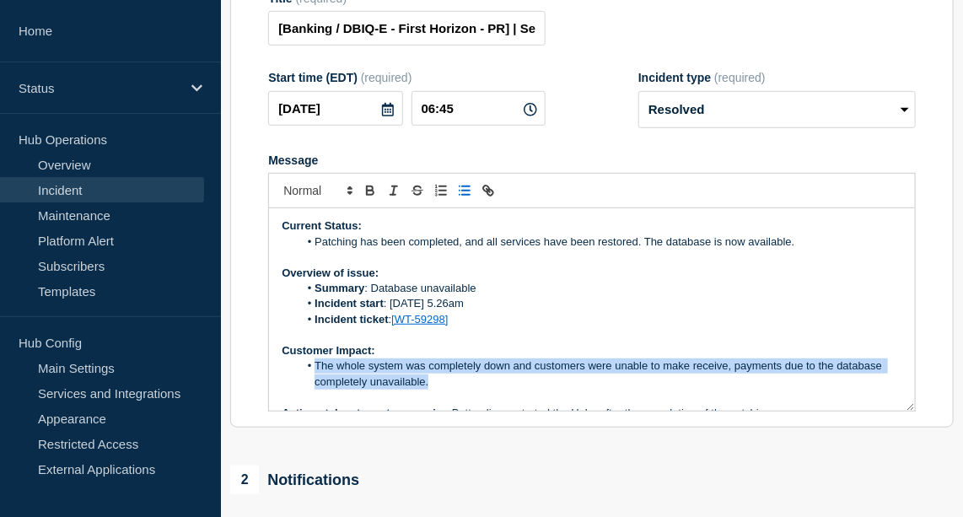
click at [317, 380] on li "The whole system was completely down and customers were unable to make receive,…" at bounding box center [601, 373] width 604 height 31
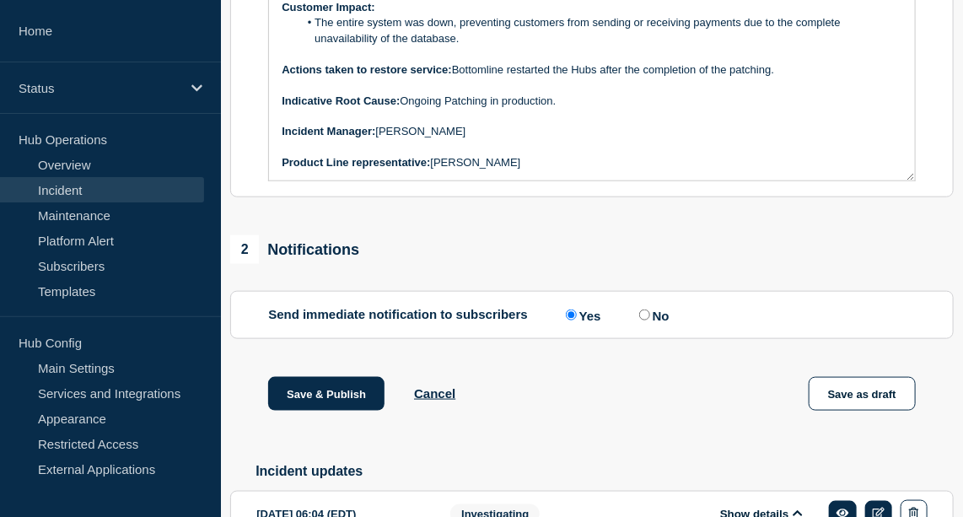
scroll to position [530, 0]
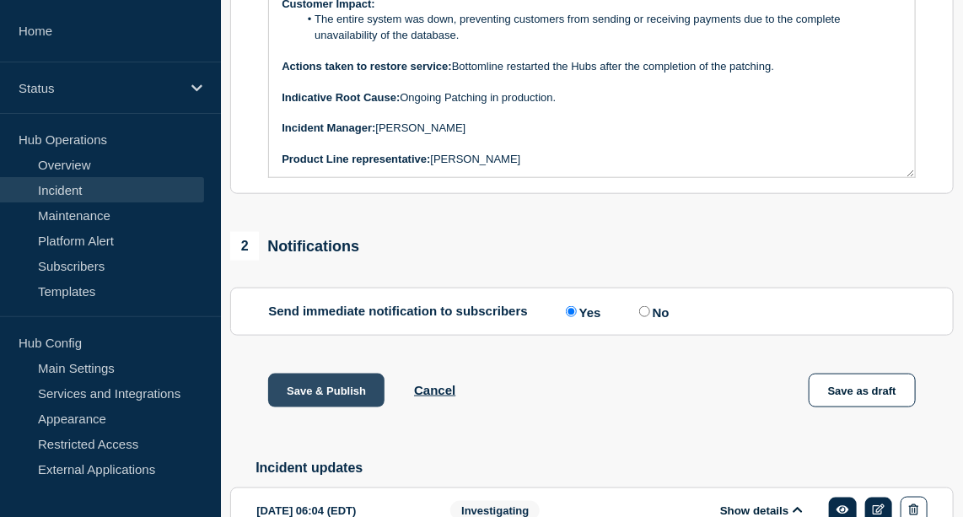
click at [339, 407] on button "Save & Publish" at bounding box center [326, 391] width 116 height 34
